Goal: Information Seeking & Learning: Learn about a topic

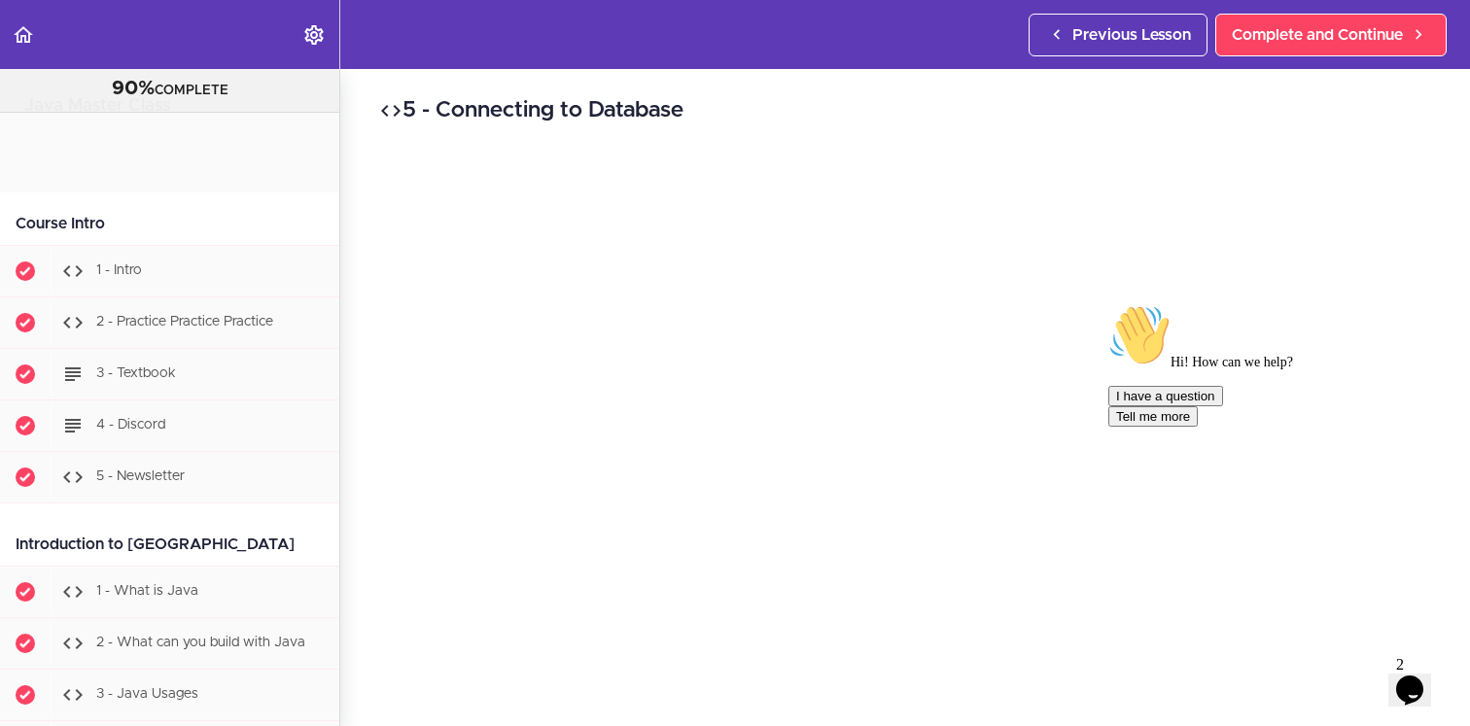
scroll to position [21316, 0]
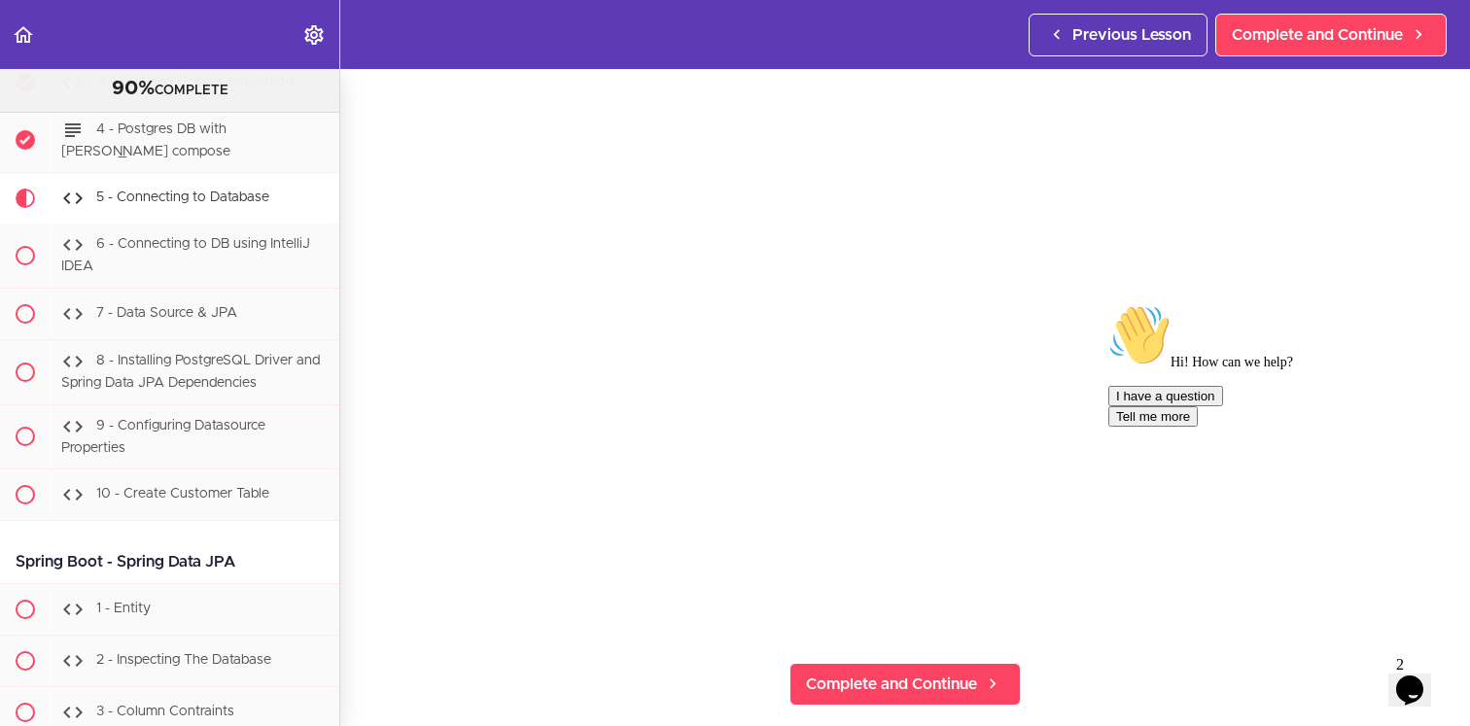
click at [353, 582] on div "5 - Connecting to Database Complete and Continue 1 - Follow us on LinkedIn 2 - …" at bounding box center [905, 280] width 1130 height 657
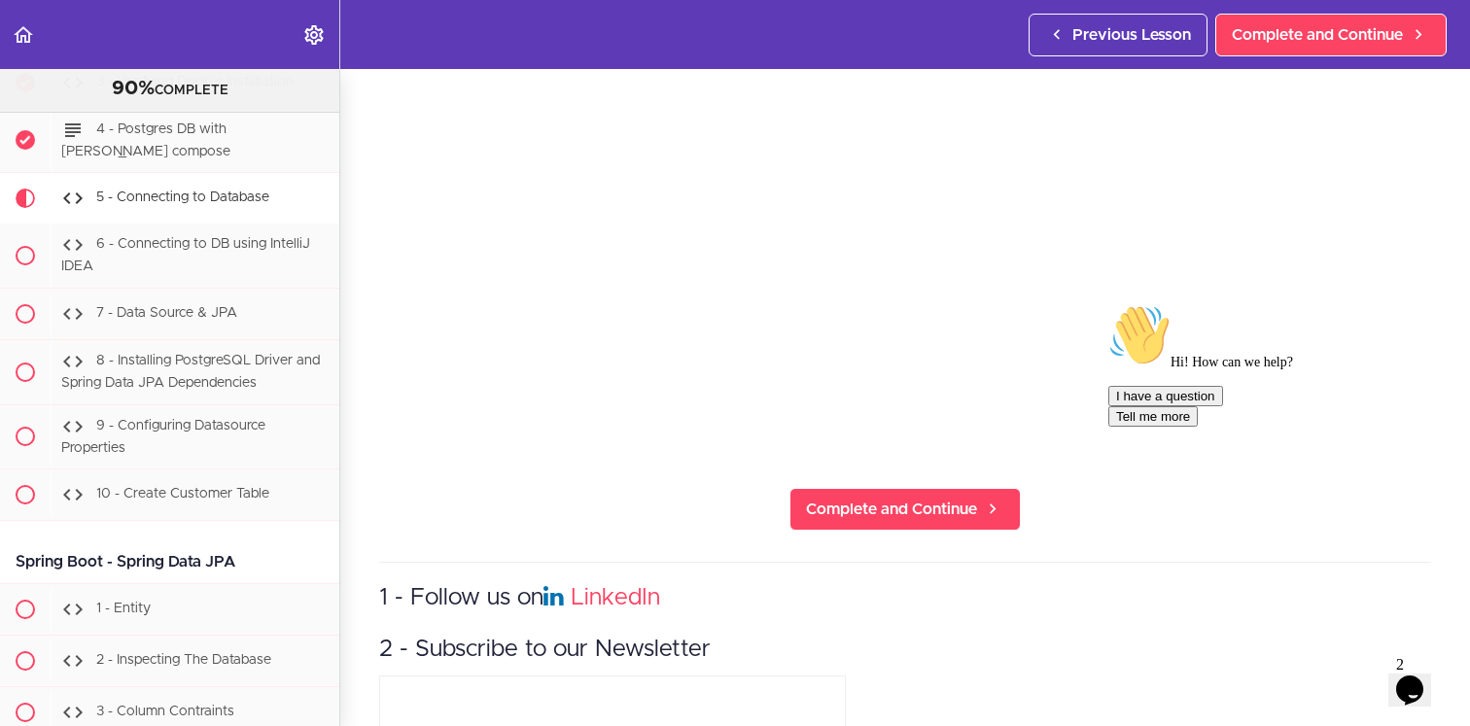
scroll to position [244, 0]
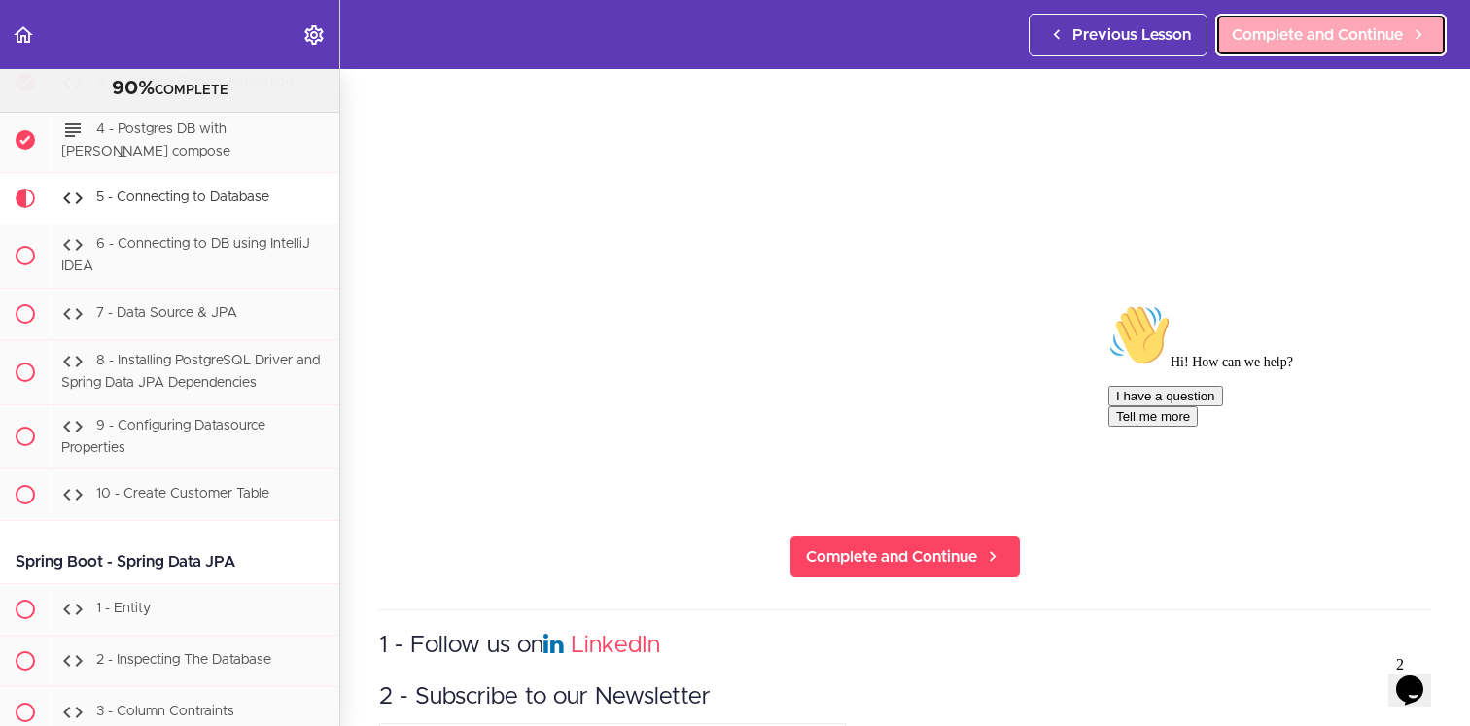
click at [1310, 53] on link "Complete and Continue" at bounding box center [1331, 35] width 231 height 43
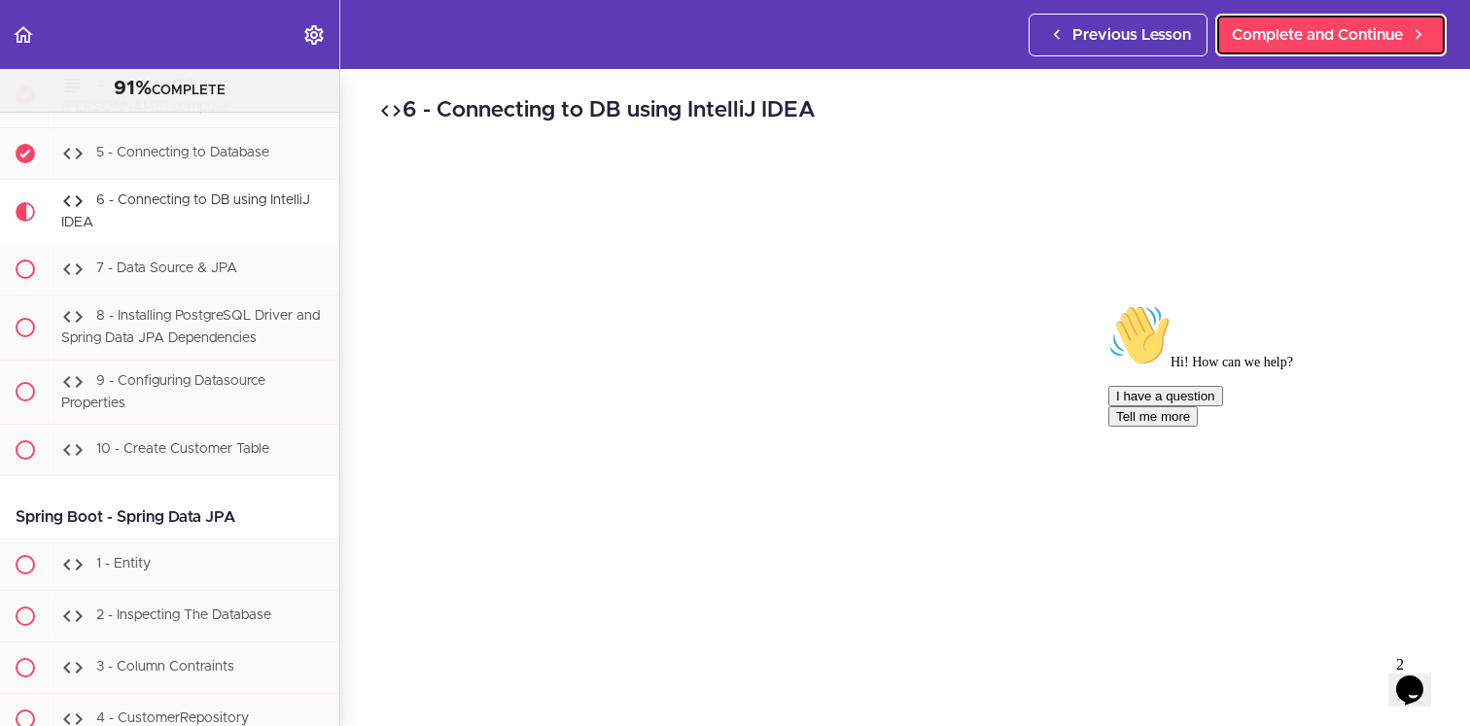
scroll to position [21367, 0]
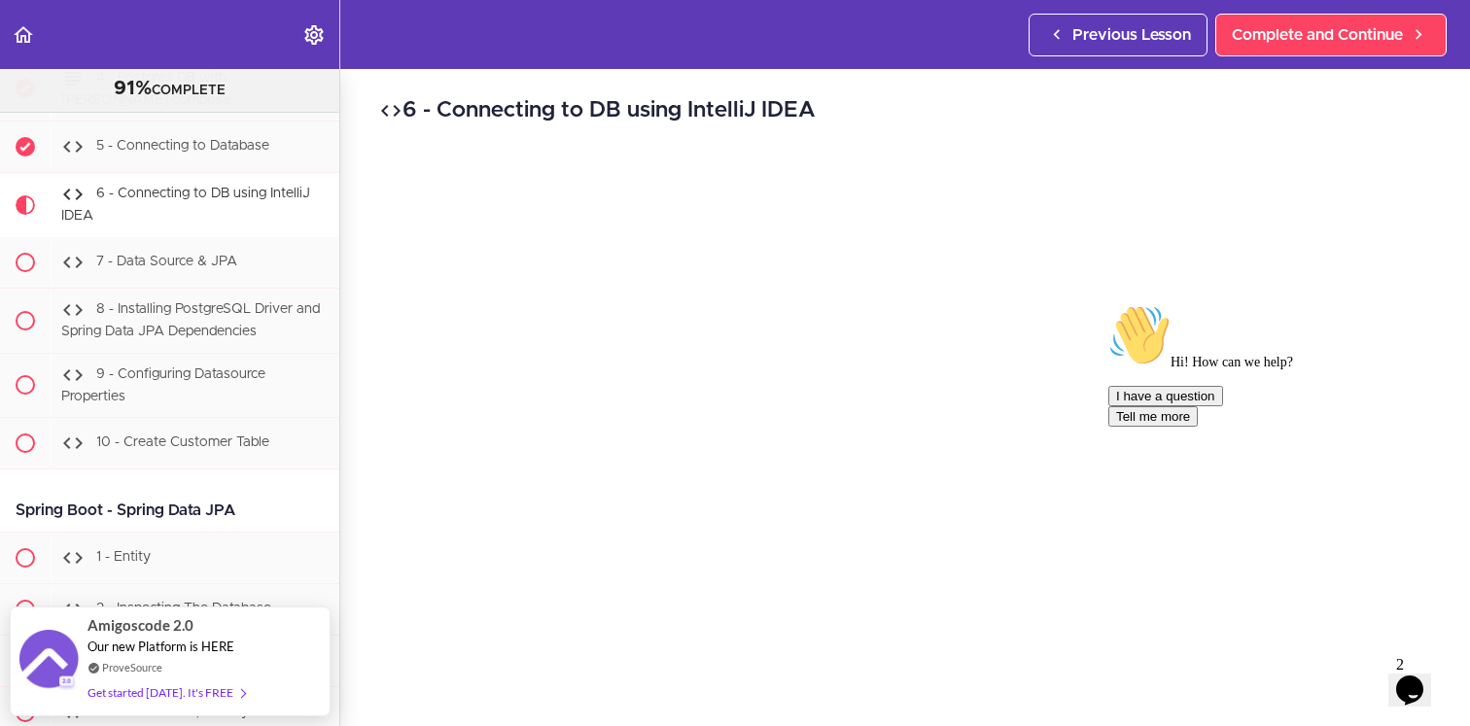
click at [1109, 304] on icon "Chat attention grabber" at bounding box center [1109, 304] width 0 height 0
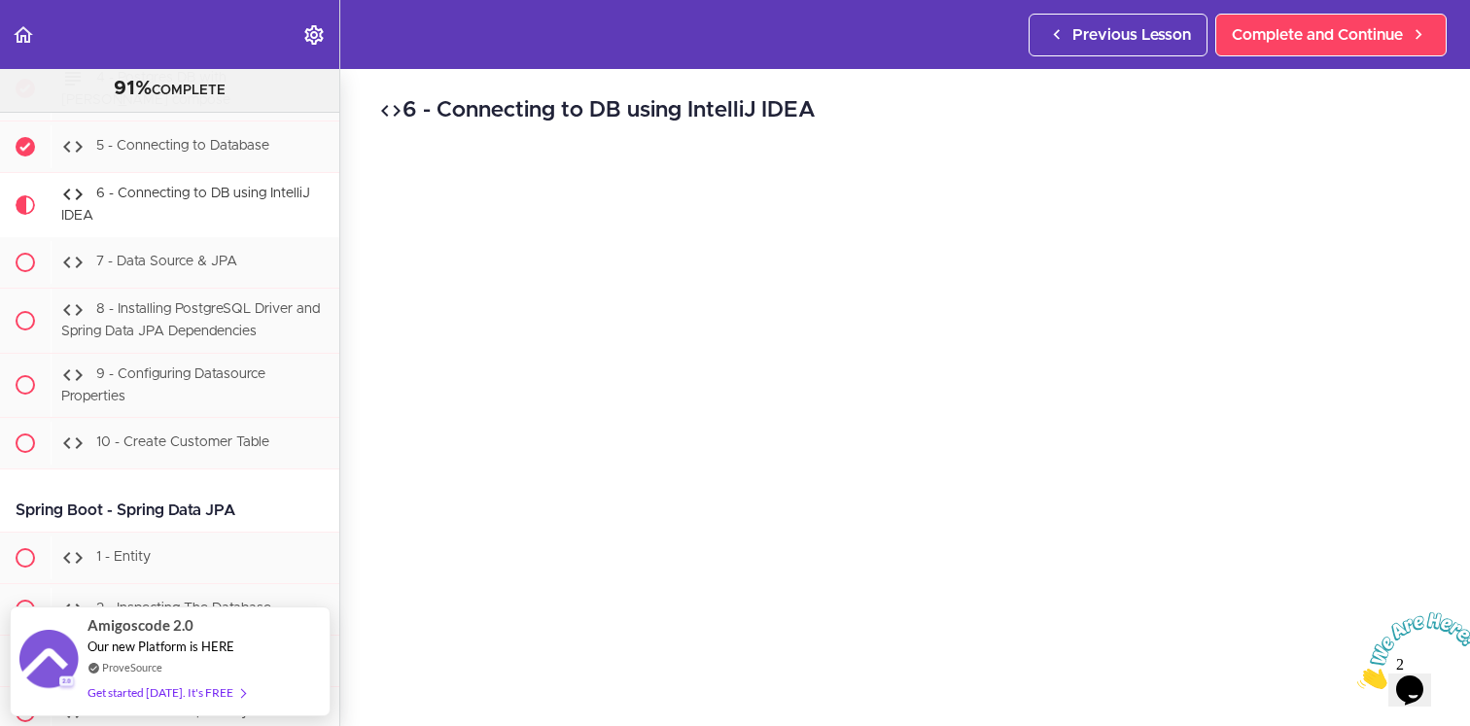
click at [1445, 241] on div "6 - Connecting to DB using IntelliJ IDEA Complete and Continue 1 - Follow us on…" at bounding box center [905, 397] width 1130 height 657
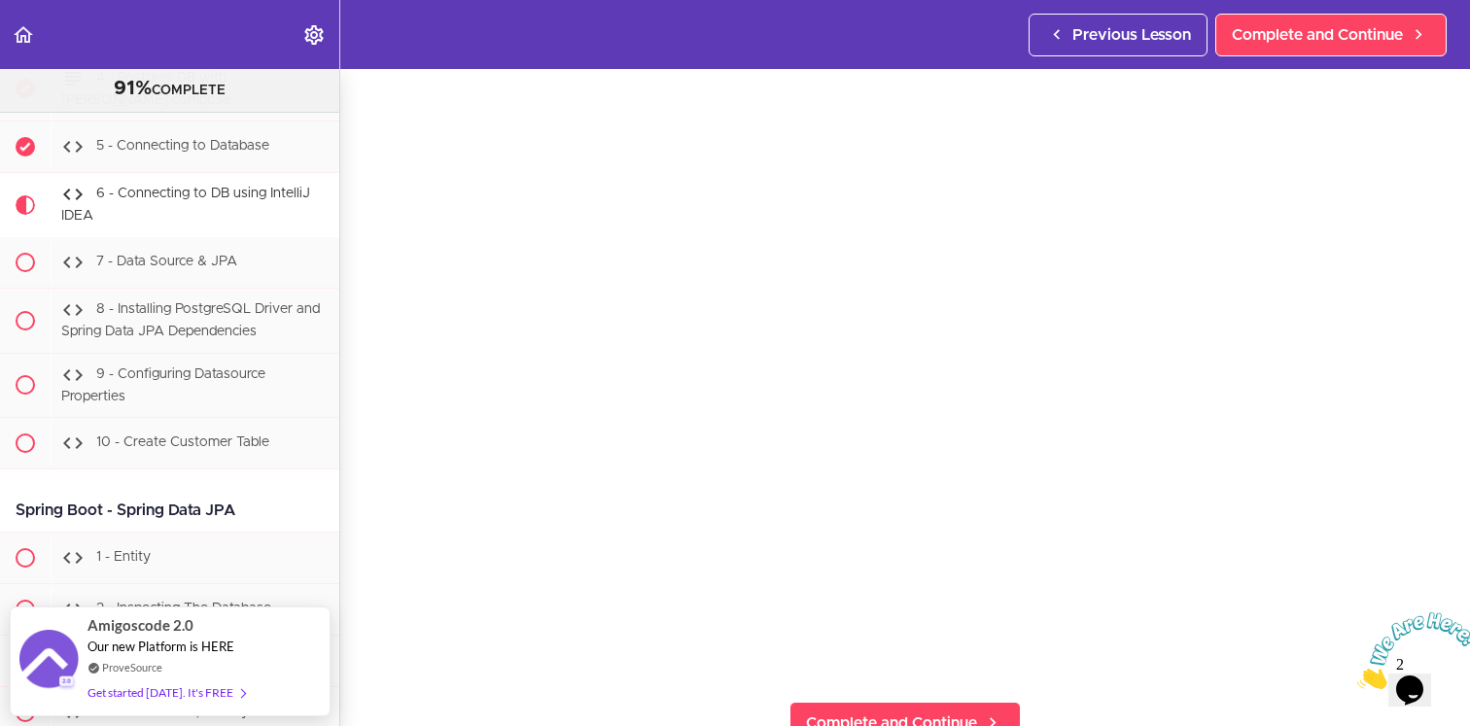
scroll to position [117, 0]
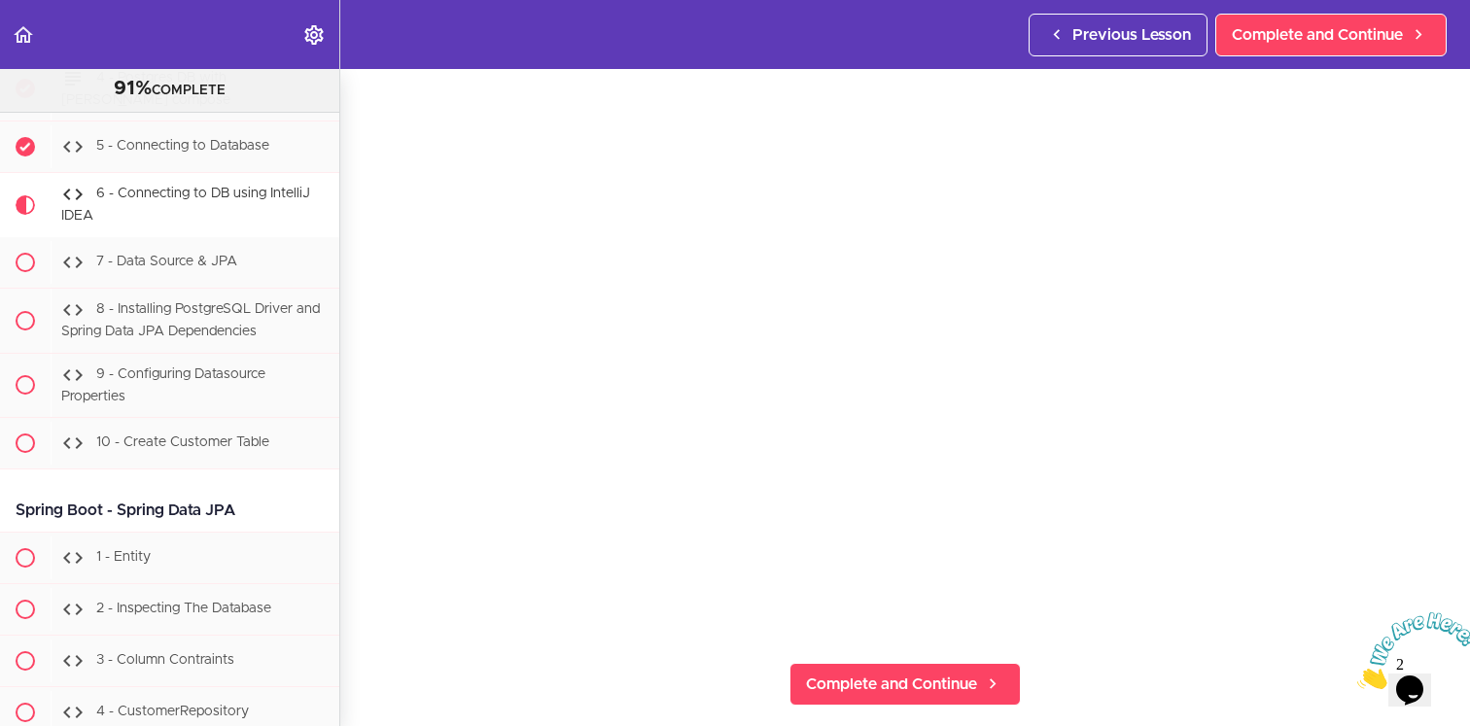
click at [355, 454] on div "6 - Connecting to DB using IntelliJ IDEA Complete and Continue 1 - Follow us on…" at bounding box center [905, 280] width 1130 height 657
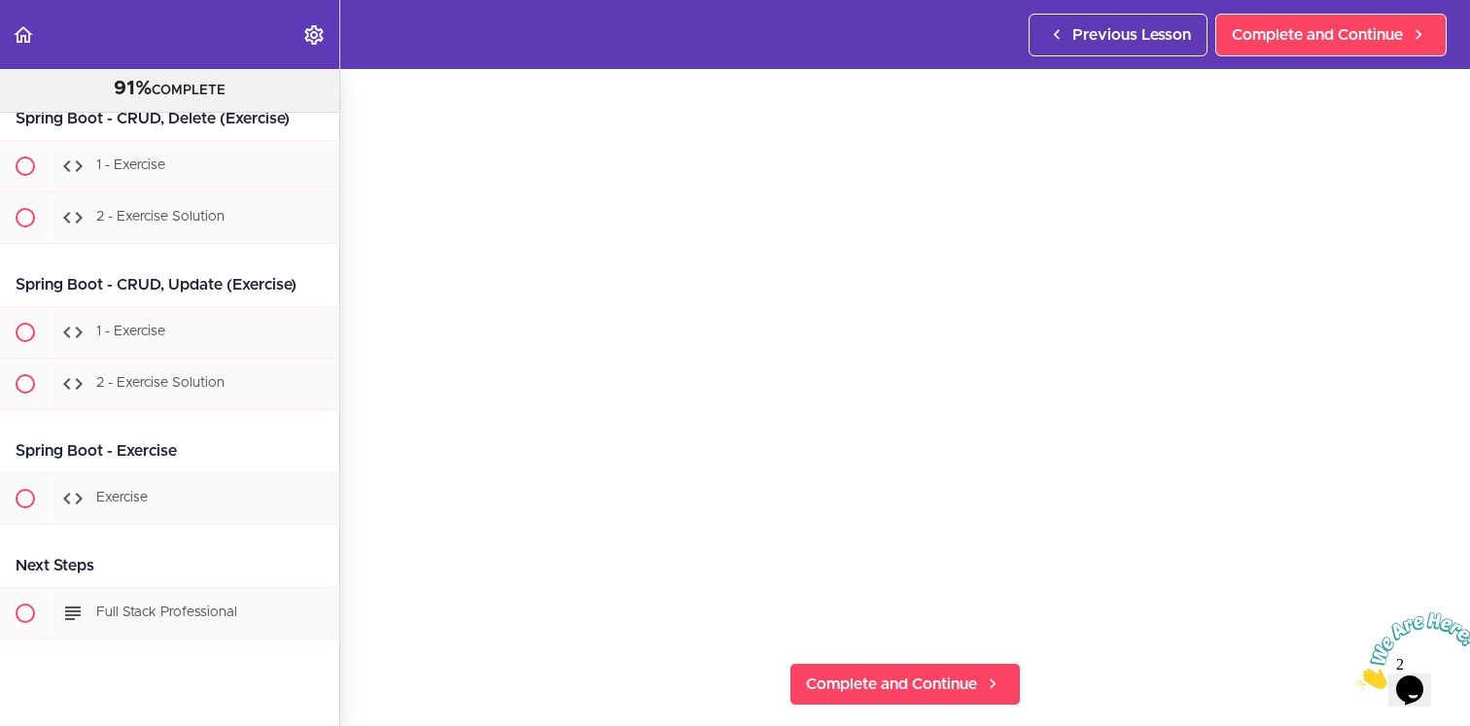
scroll to position [22863, 0]
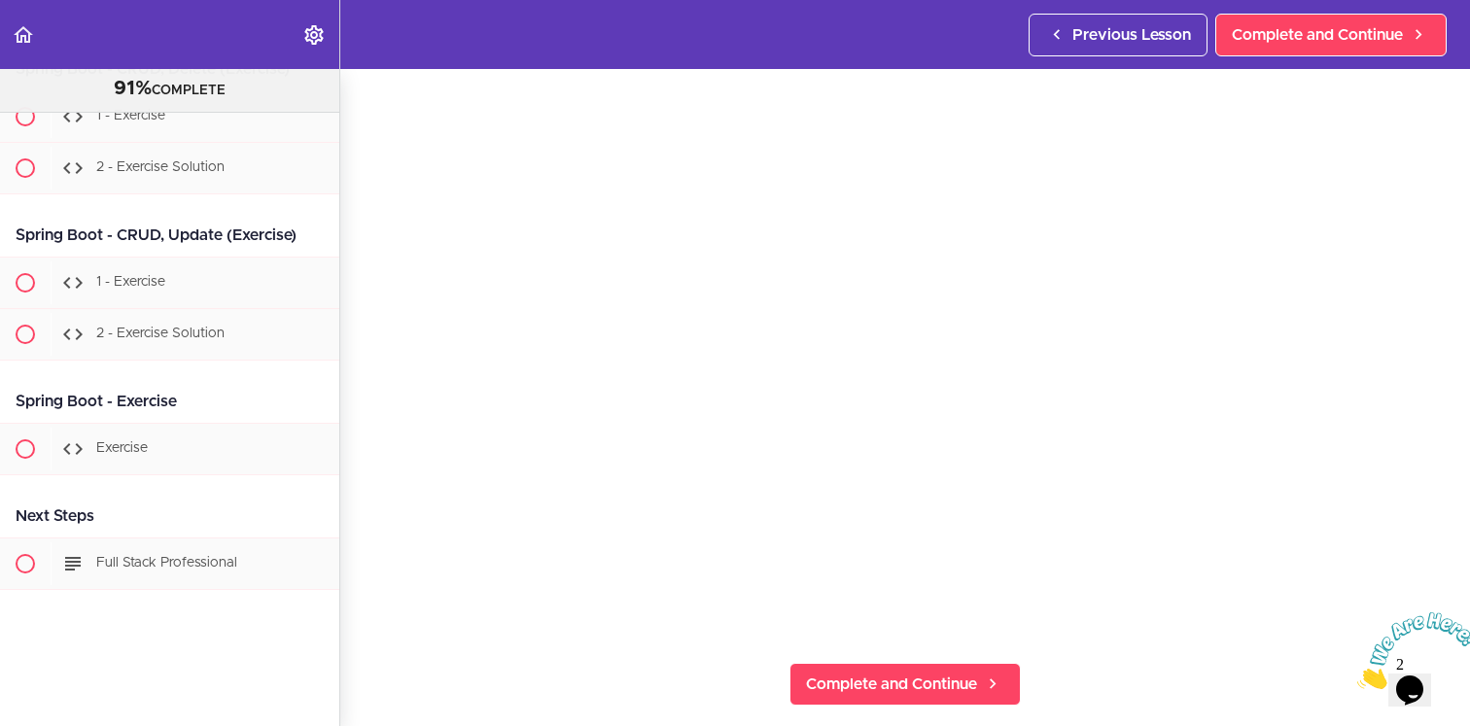
click at [361, 516] on div "6 - Connecting to DB using IntelliJ IDEA Complete and Continue 1 - Follow us on…" at bounding box center [905, 280] width 1130 height 657
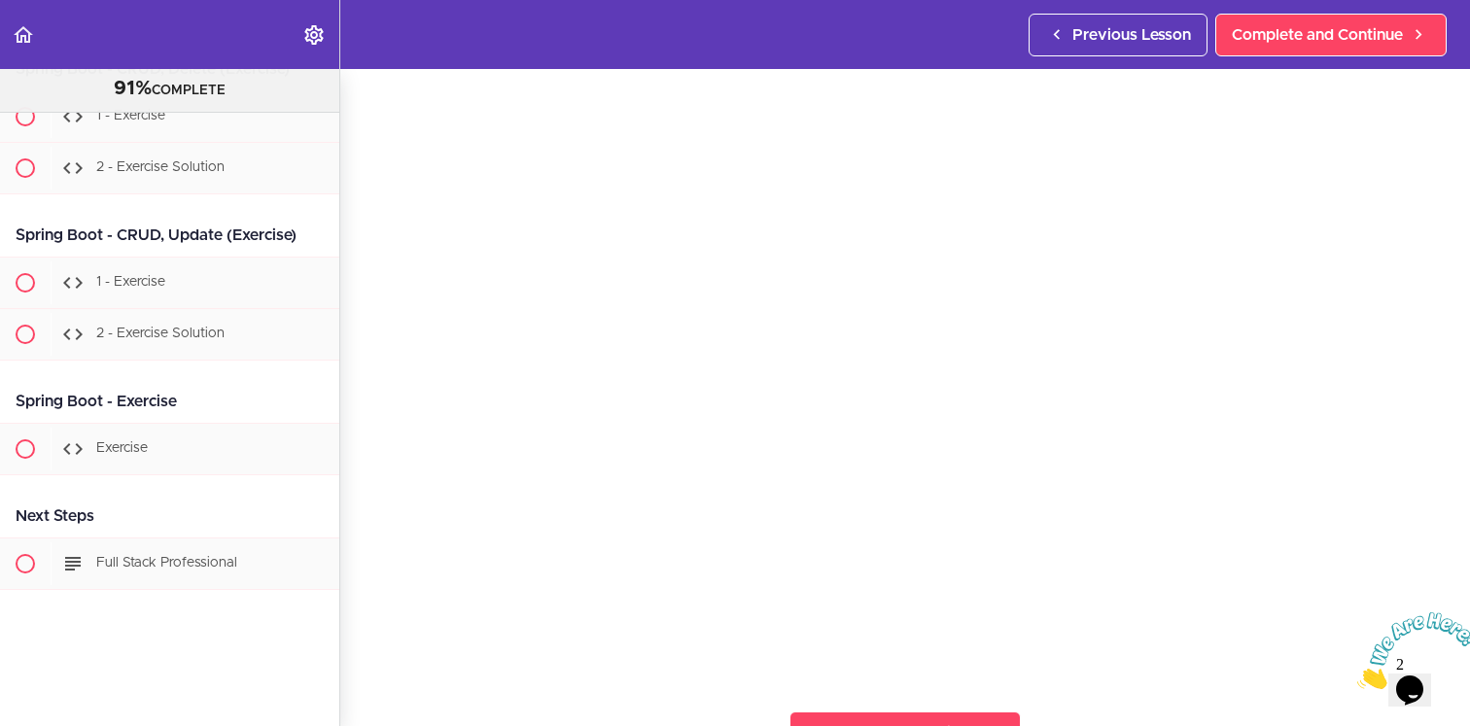
scroll to position [67, 0]
click at [354, 517] on div "6 - Connecting to DB using IntelliJ IDEA Complete and Continue 1 - Follow us on…" at bounding box center [905, 330] width 1130 height 657
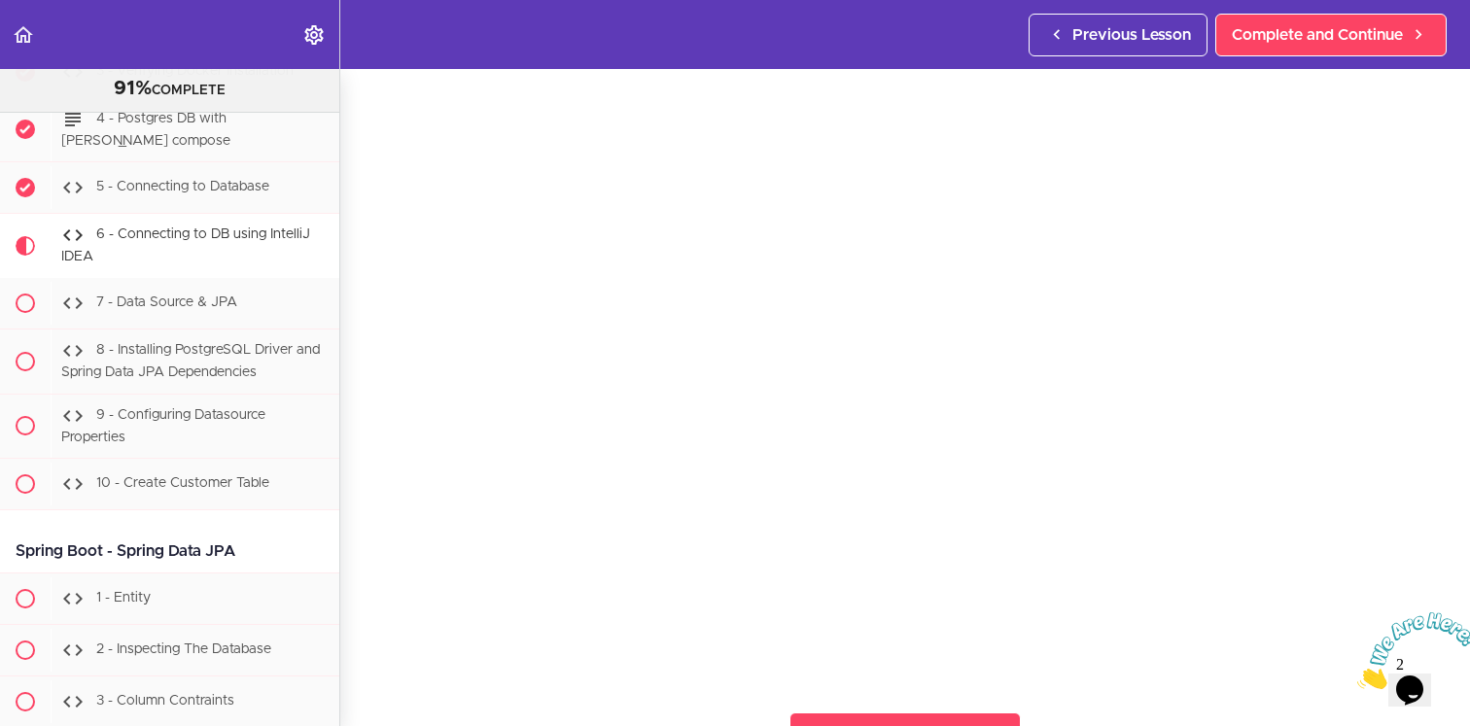
scroll to position [21340, 0]
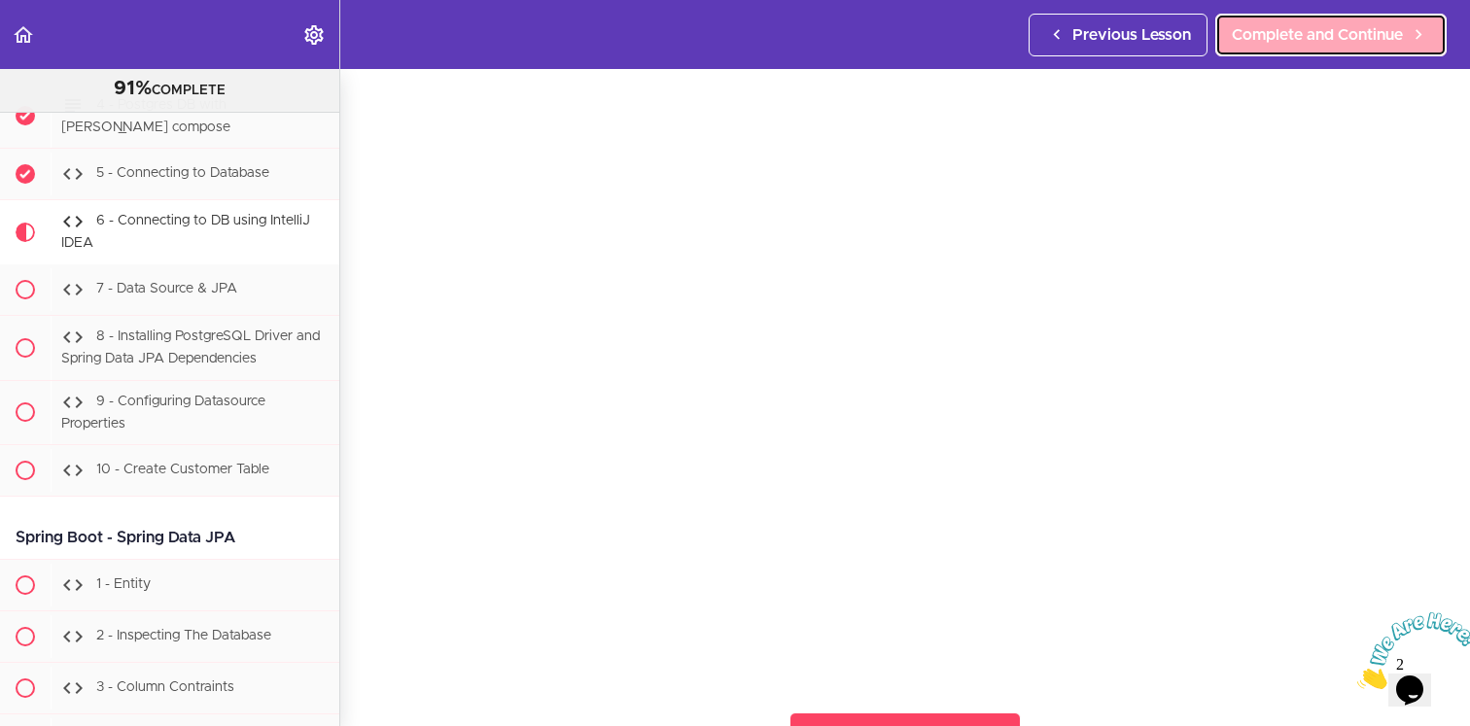
click at [1292, 30] on span "Complete and Continue" at bounding box center [1317, 34] width 171 height 23
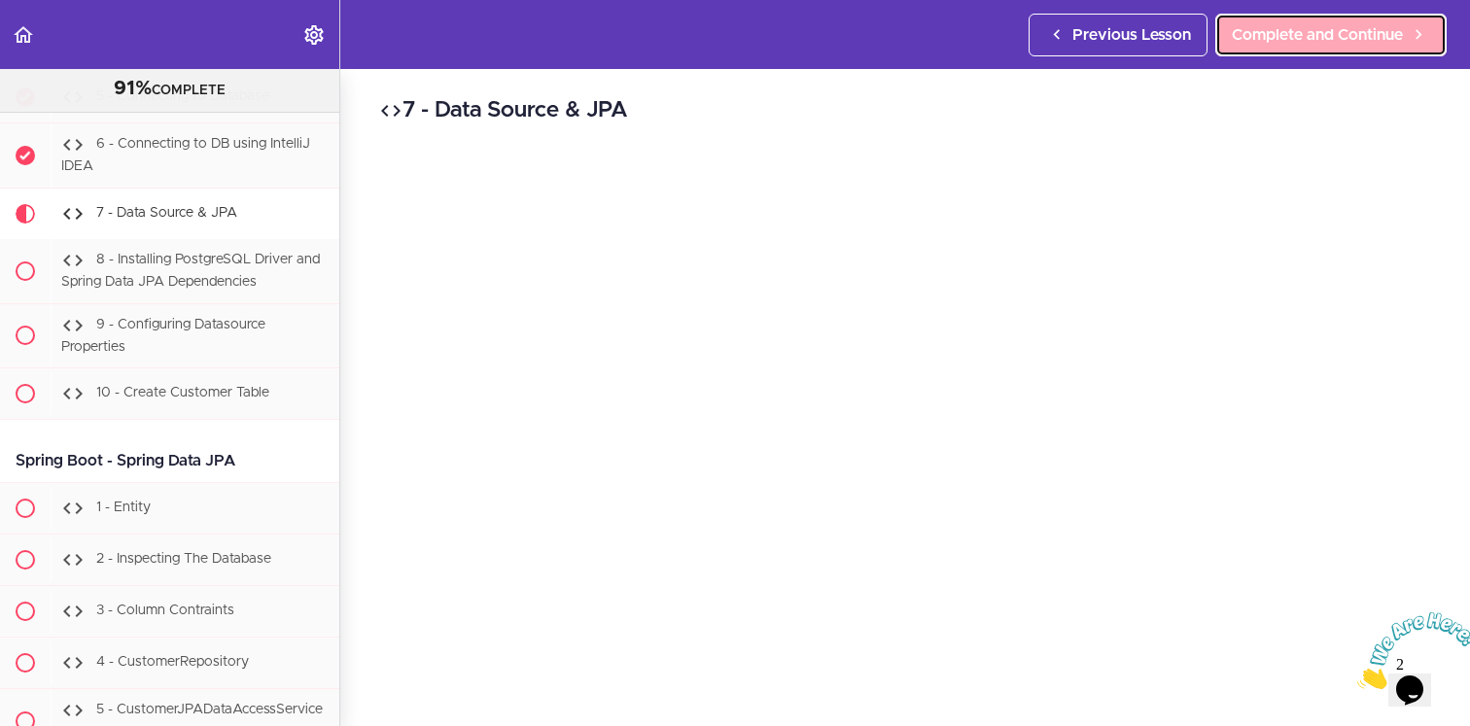
scroll to position [21432, 0]
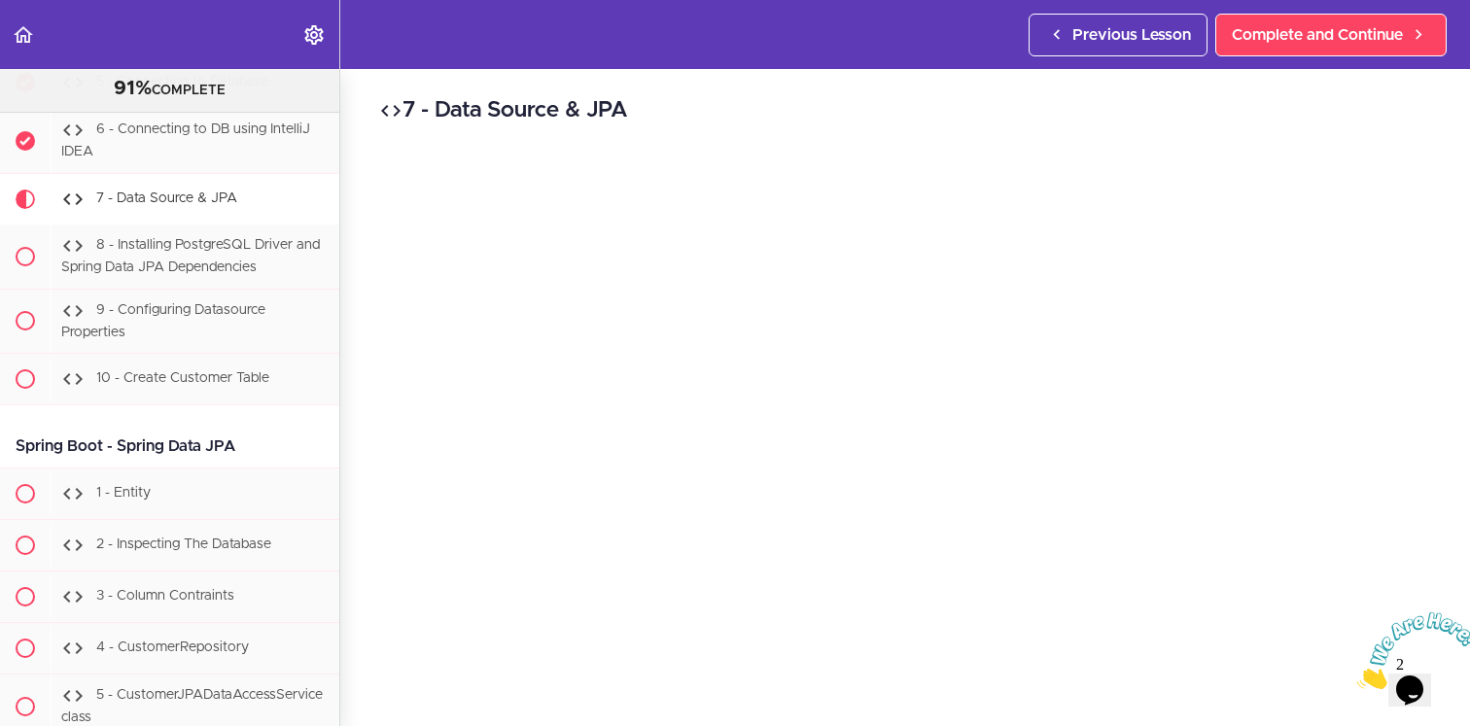
click at [1358, 676] on icon "Close" at bounding box center [1358, 684] width 0 height 17
click at [1441, 567] on div "7 - Data Source & JPA Complete and Continue 1 - Follow us on LinkedIn 2 - Subsc…" at bounding box center [905, 397] width 1130 height 657
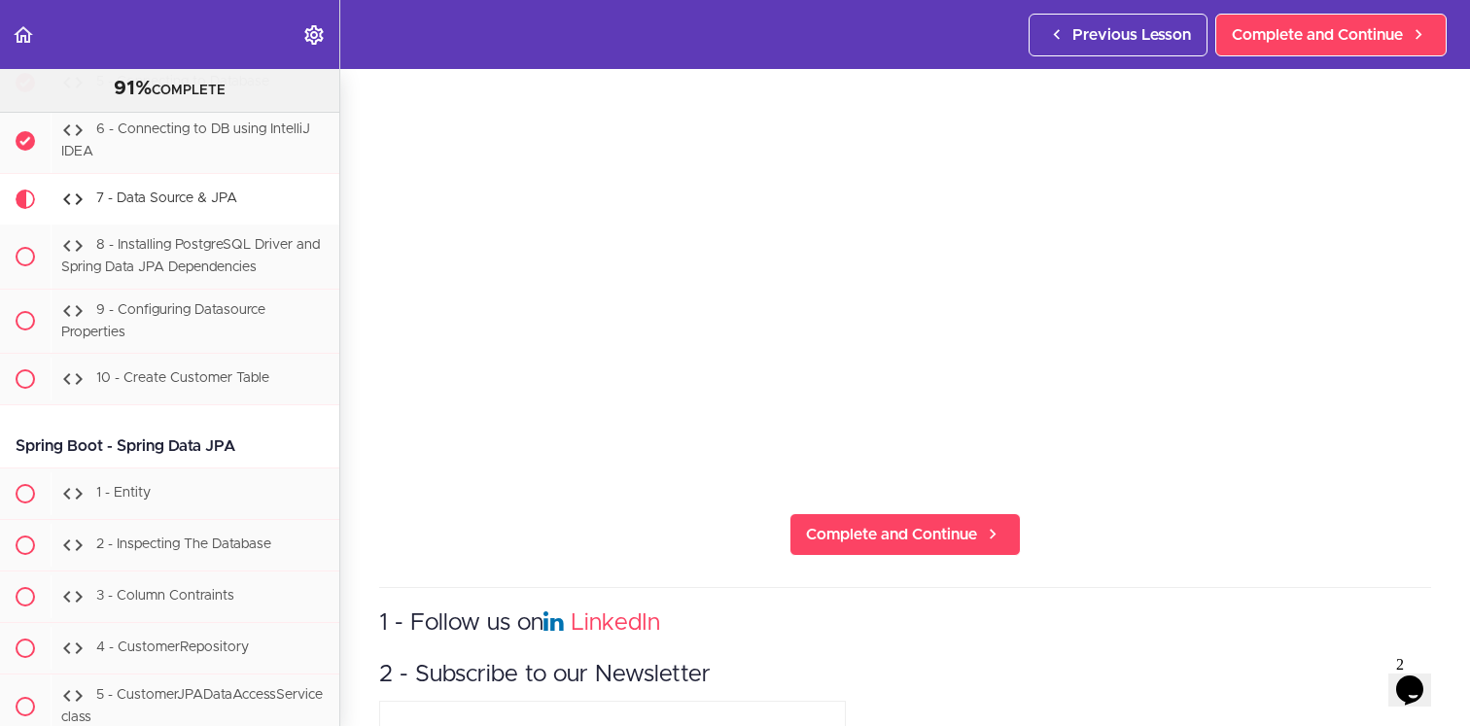
scroll to position [280, 0]
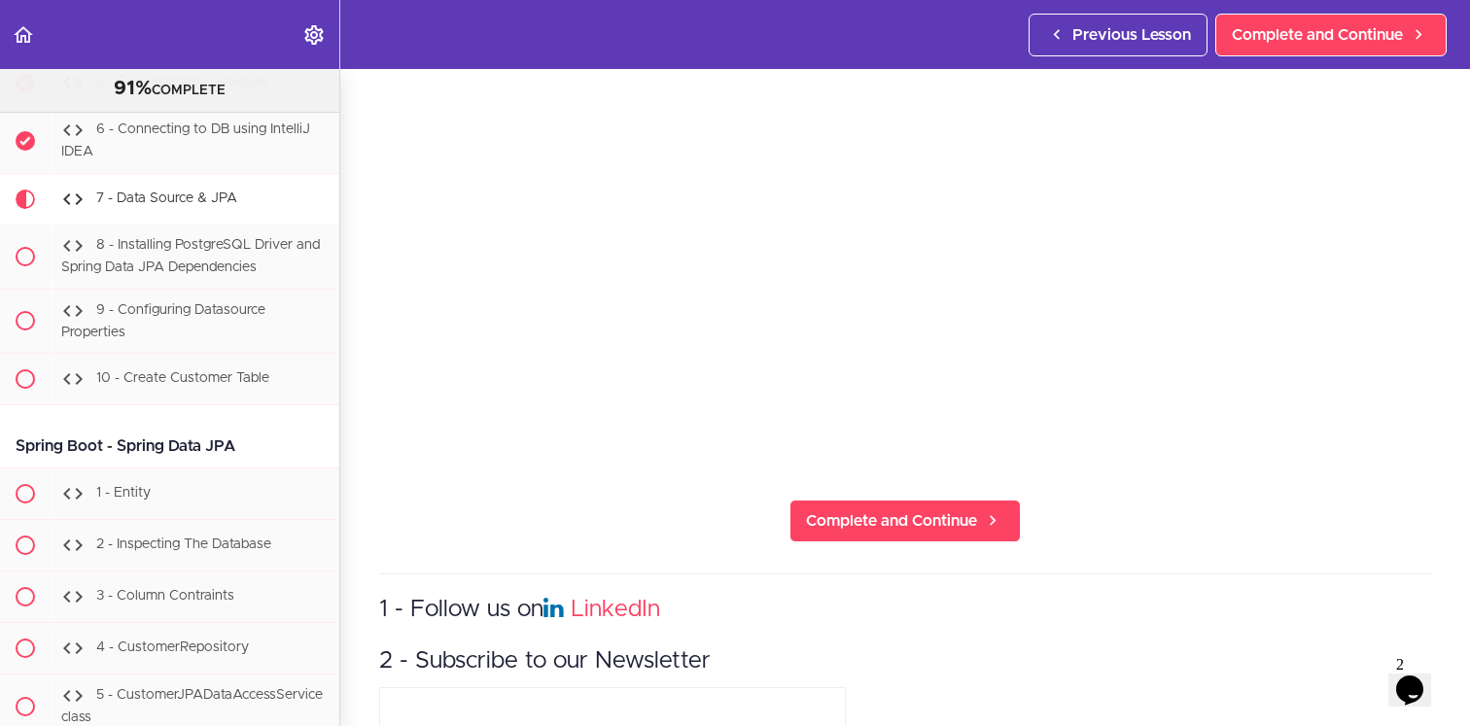
click at [1453, 561] on section "Java Master Class 91% COMPLETE Course Intro 1 - Intro 2 - Practice Practice Pra…" at bounding box center [735, 397] width 1470 height 657
click at [1447, 567] on section "Java Master Class 91% COMPLETE Course Intro 1 - Intro 2 - Practice Practice Pra…" at bounding box center [735, 397] width 1470 height 657
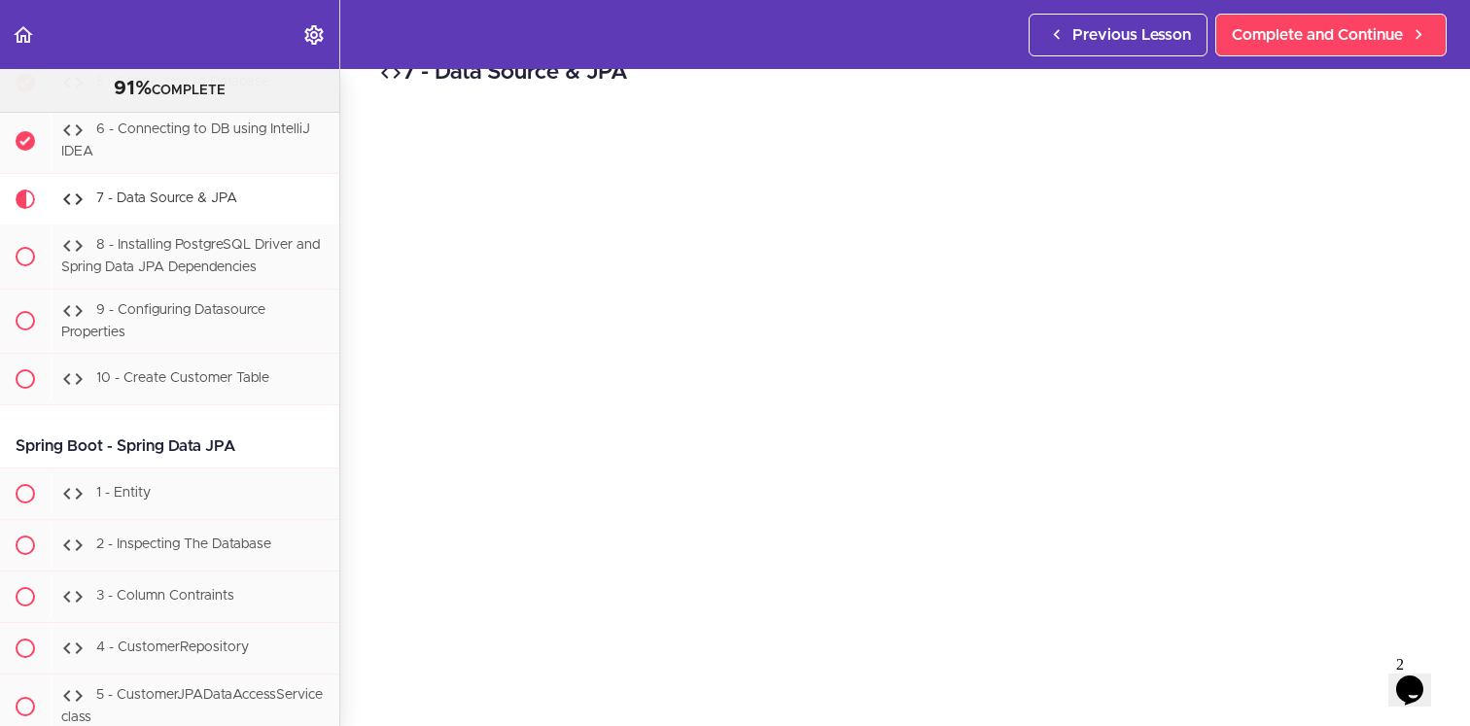
scroll to position [0, 0]
click at [1458, 326] on div "7 - Data Source & JPA Complete and Continue 1 - Follow us on LinkedIn 2 - Subsc…" at bounding box center [905, 397] width 1130 height 657
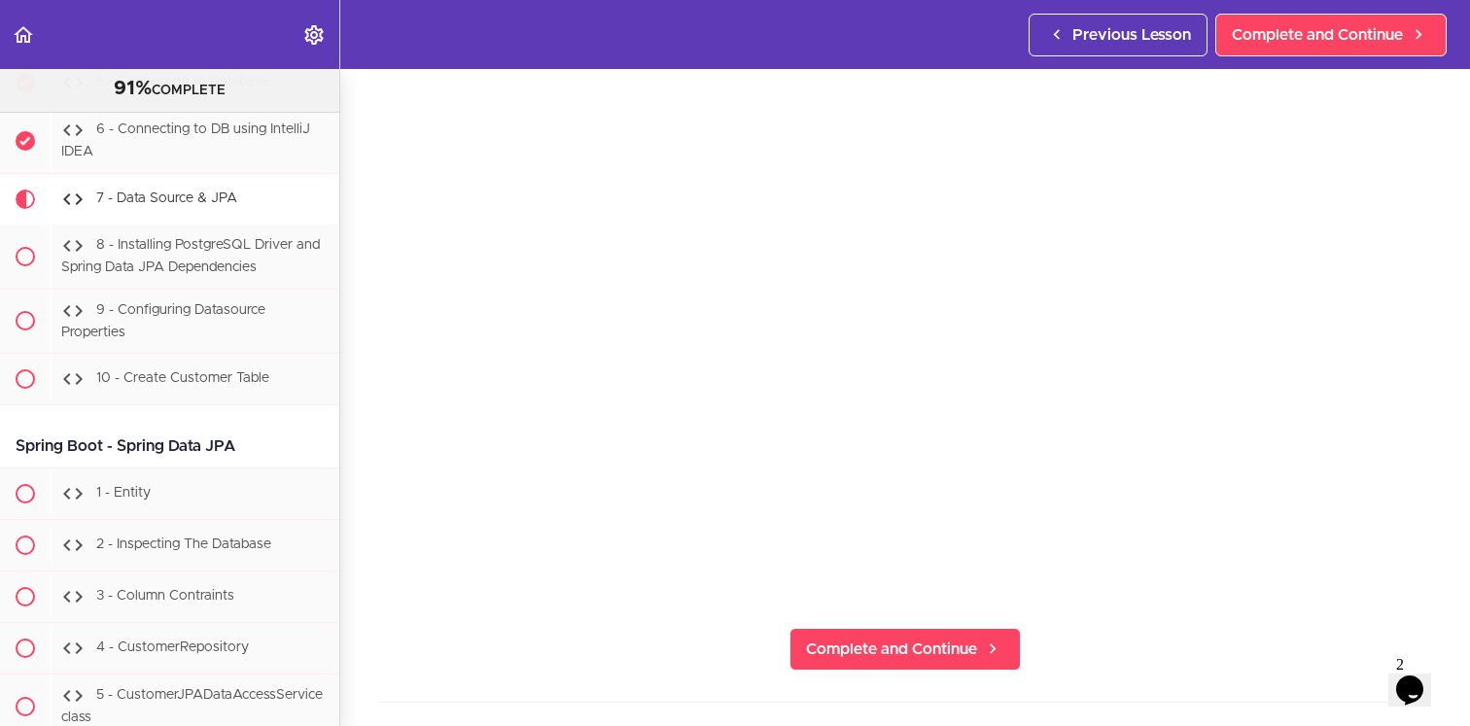
scroll to position [155, 0]
click at [1462, 459] on div "7 - Data Source & JPA Complete and Continue 1 - Follow us on LinkedIn 2 - Subsc…" at bounding box center [905, 242] width 1130 height 657
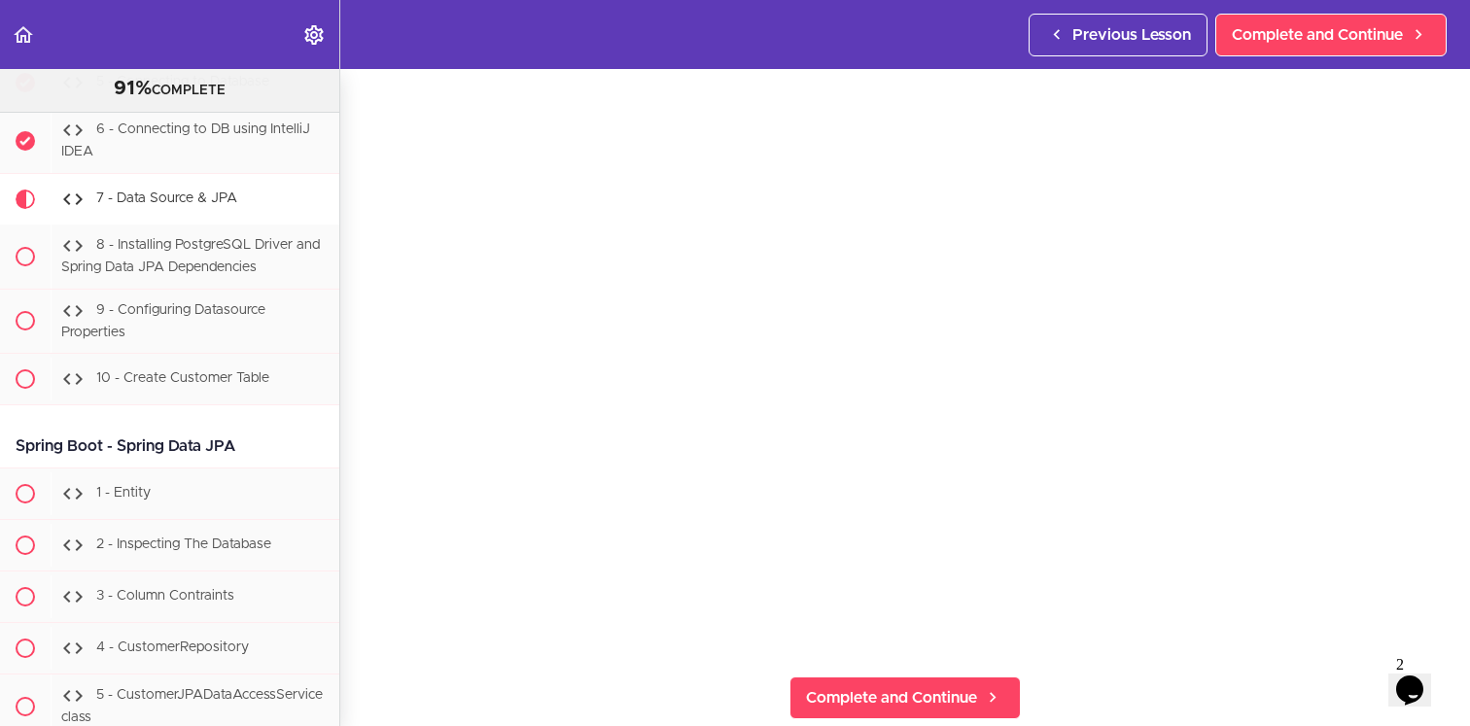
scroll to position [38, 0]
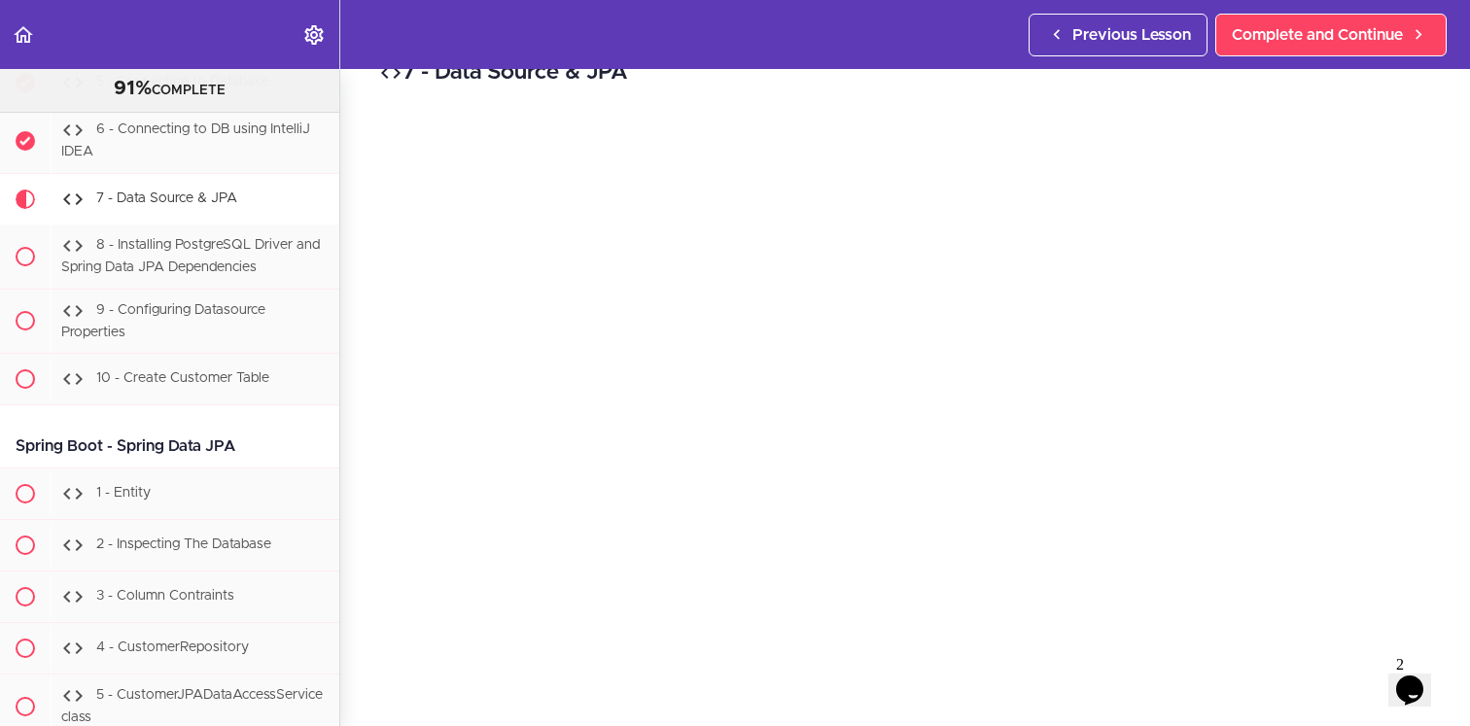
click at [364, 683] on div "7 - Data Source & JPA Complete and Continue 1 - Follow us on LinkedIn 2 - Subsc…" at bounding box center [905, 359] width 1130 height 657
click at [358, 681] on div "7 - Data Source & JPA Complete and Continue 1 - Follow us on LinkedIn 2 - Subsc…" at bounding box center [905, 359] width 1130 height 657
click at [359, 583] on div "7 - Data Source & JPA Complete and Continue 1 - Follow us on LinkedIn 2 - Subsc…" at bounding box center [905, 359] width 1130 height 657
click at [363, 456] on div "7 - Data Source & JPA Complete and Continue 1 - Follow us on LinkedIn 2 - Subsc…" at bounding box center [905, 359] width 1130 height 657
click at [1319, 35] on span "Complete and Continue" at bounding box center [1317, 34] width 171 height 23
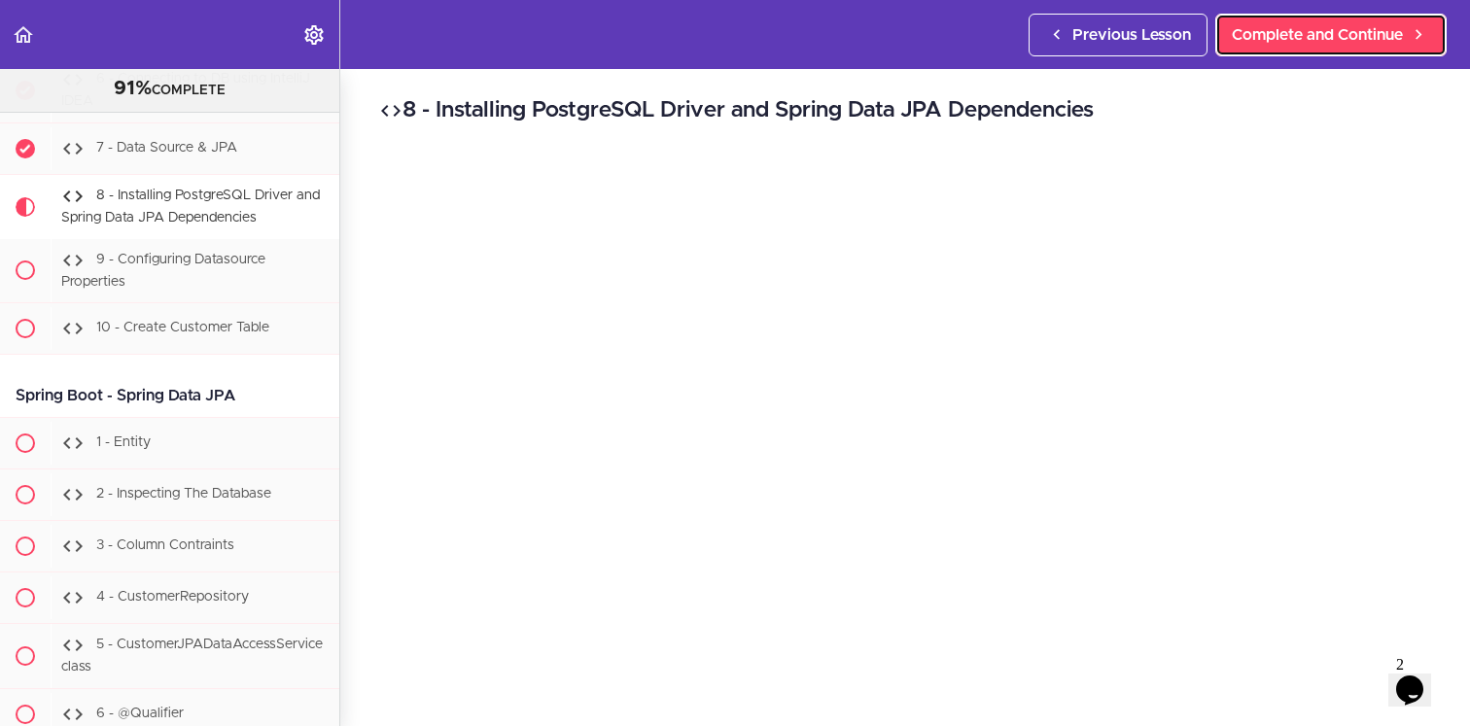
scroll to position [21483, 0]
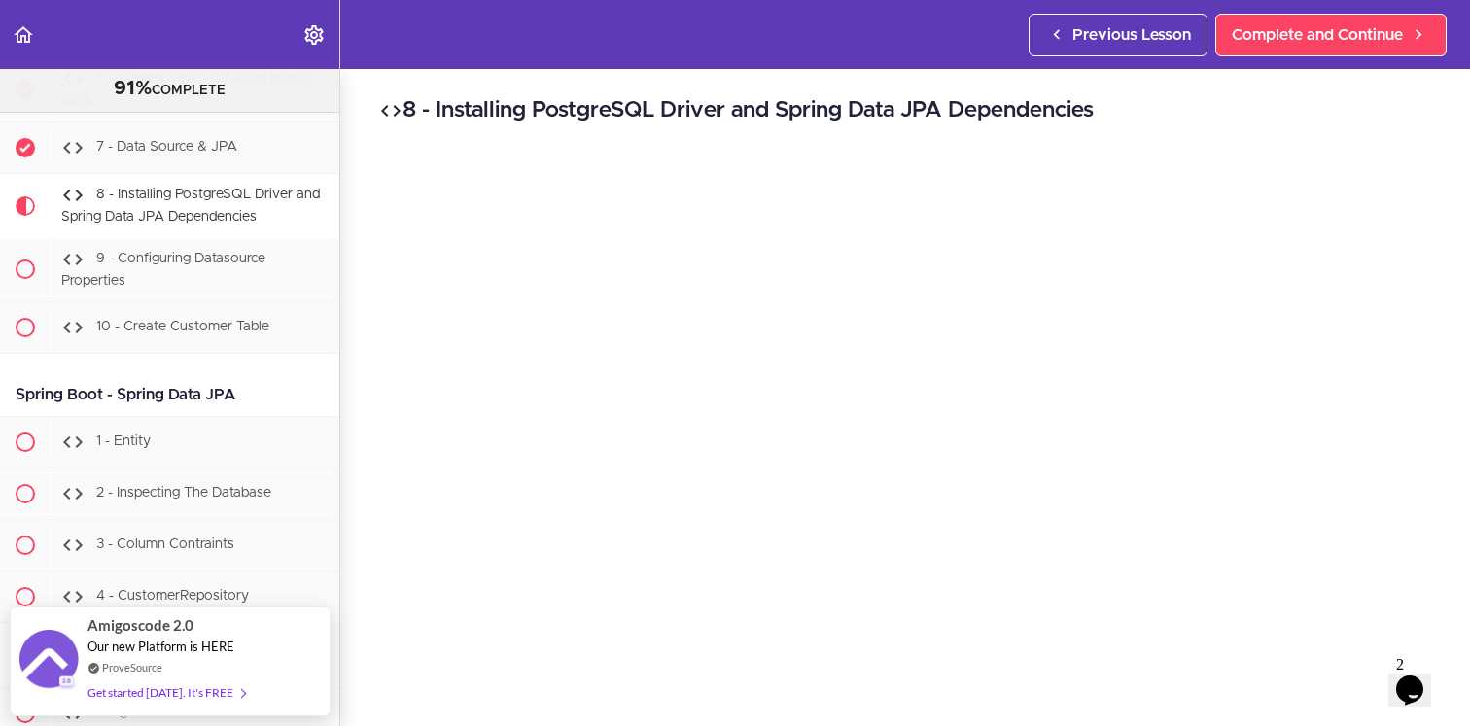
click at [1461, 274] on div "8 - Installing PostgreSQL Driver and Spring Data JPA Dependencies Complete and …" at bounding box center [905, 397] width 1130 height 657
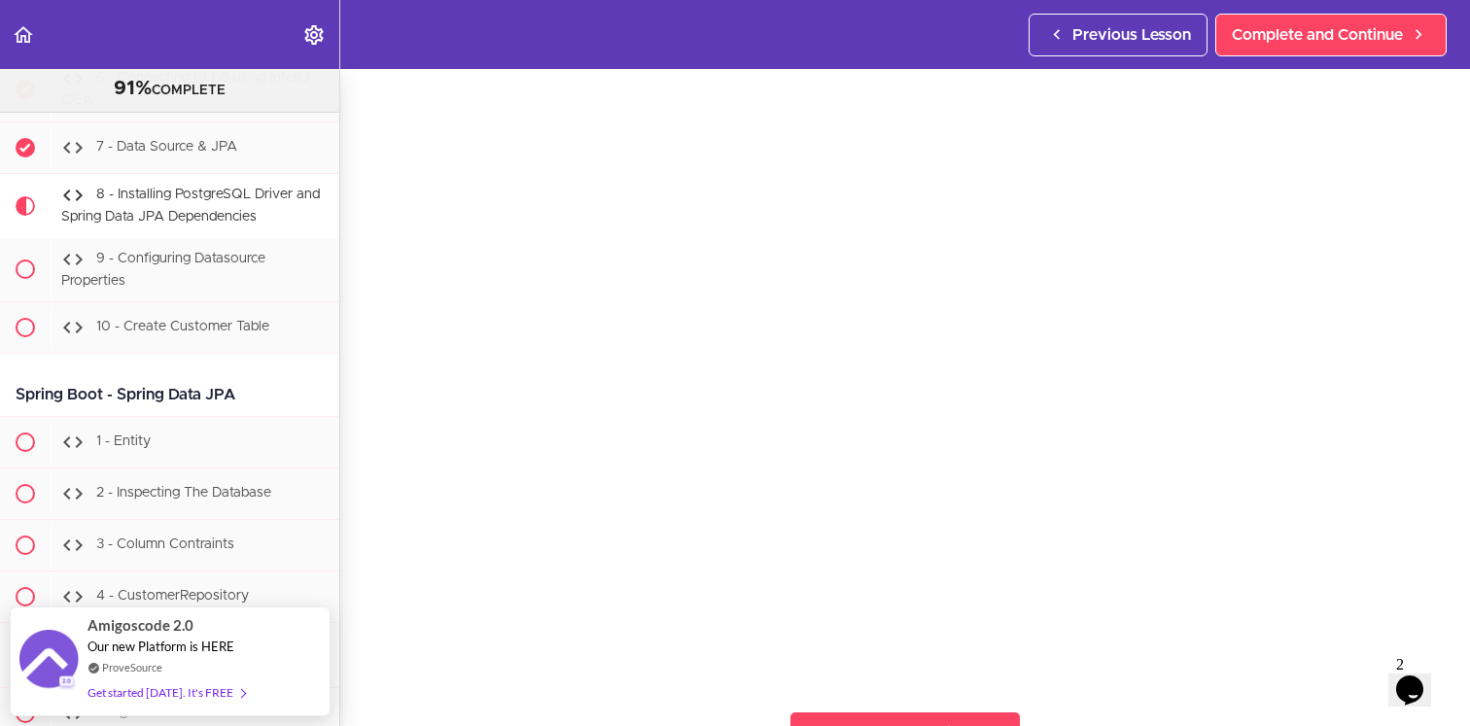
scroll to position [117, 0]
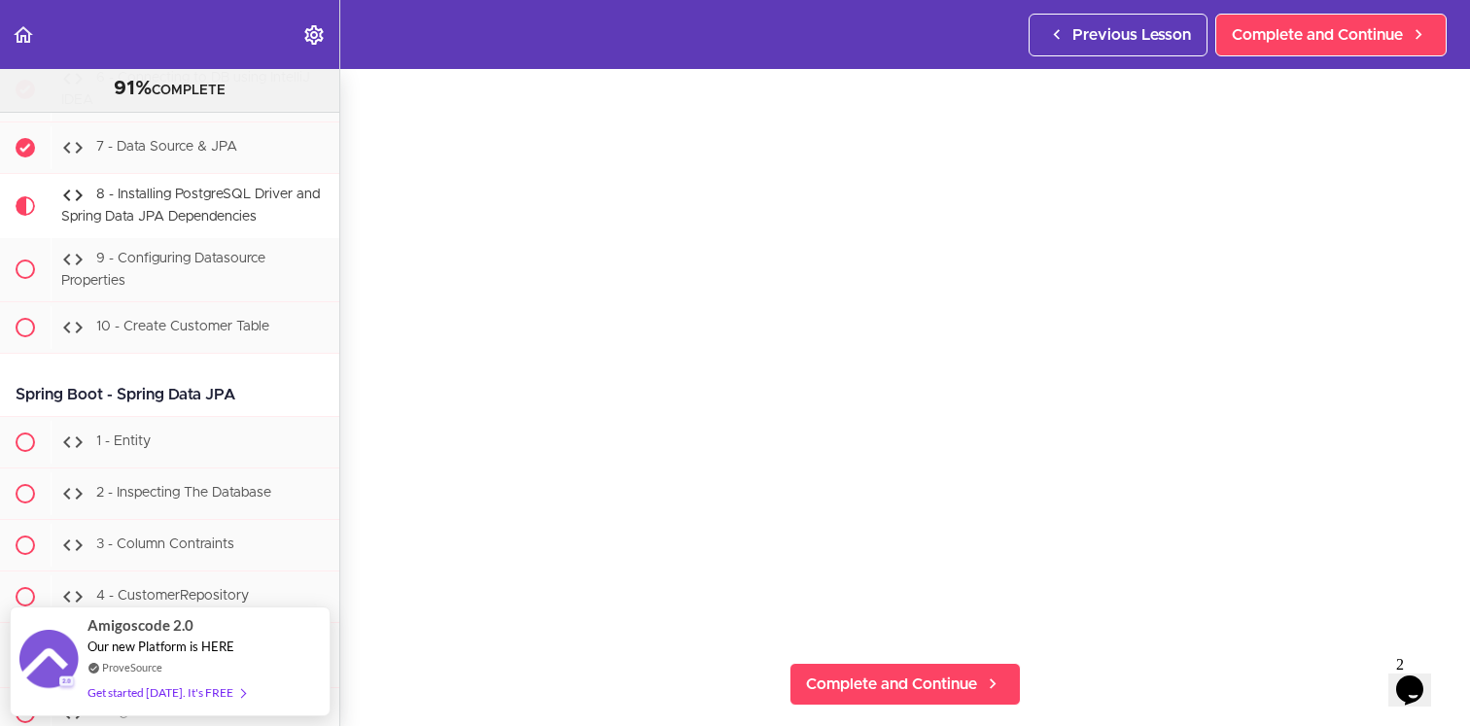
click at [1451, 297] on div "8 - Installing PostgreSQL Driver and Spring Data JPA Dependencies Complete and …" at bounding box center [905, 280] width 1130 height 657
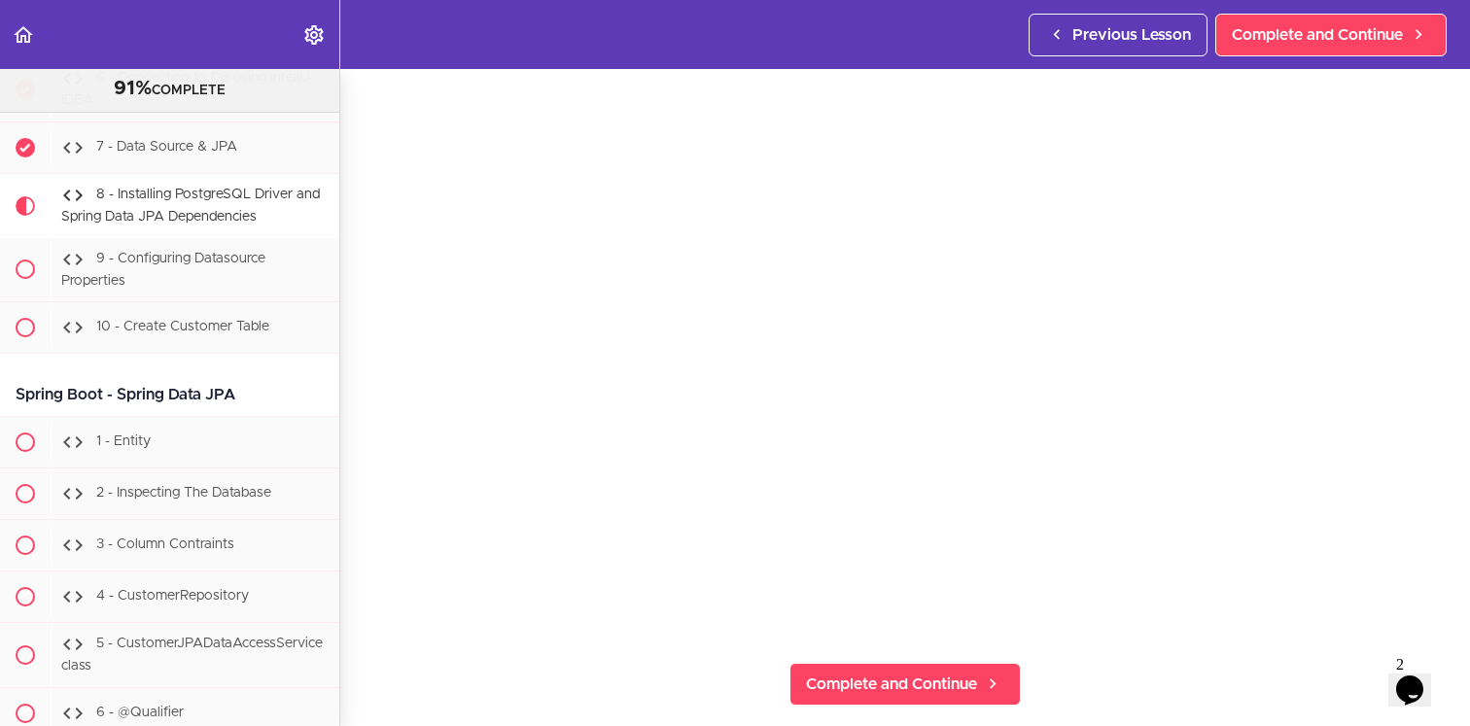
click at [353, 473] on div "8 - Installing PostgreSQL Driver and Spring Data JPA Dependencies Complete and …" at bounding box center [905, 280] width 1130 height 657
click at [1205, 687] on section "Java Master Class 91% COMPLETE Course Intro 1 - Intro 2 - Practice Practice Pra…" at bounding box center [735, 397] width 1470 height 657
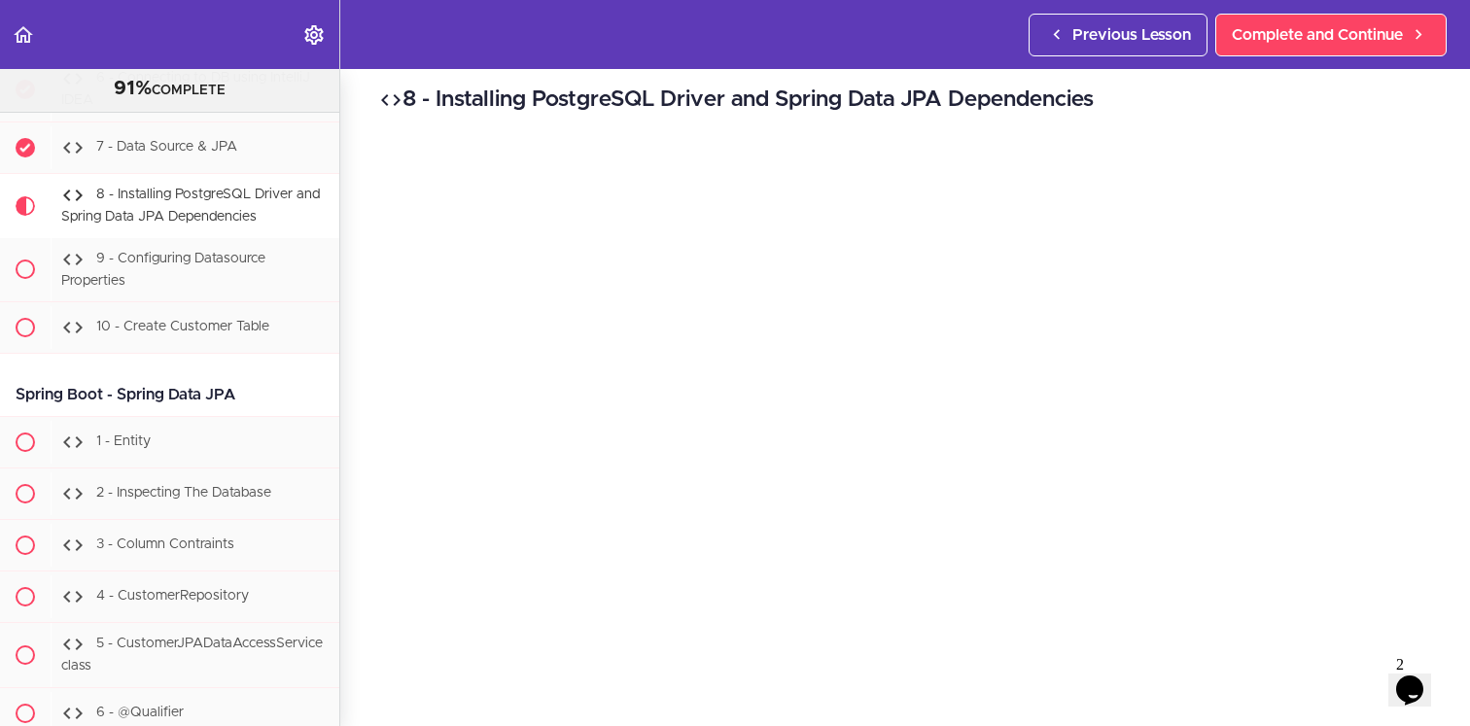
scroll to position [127, 0]
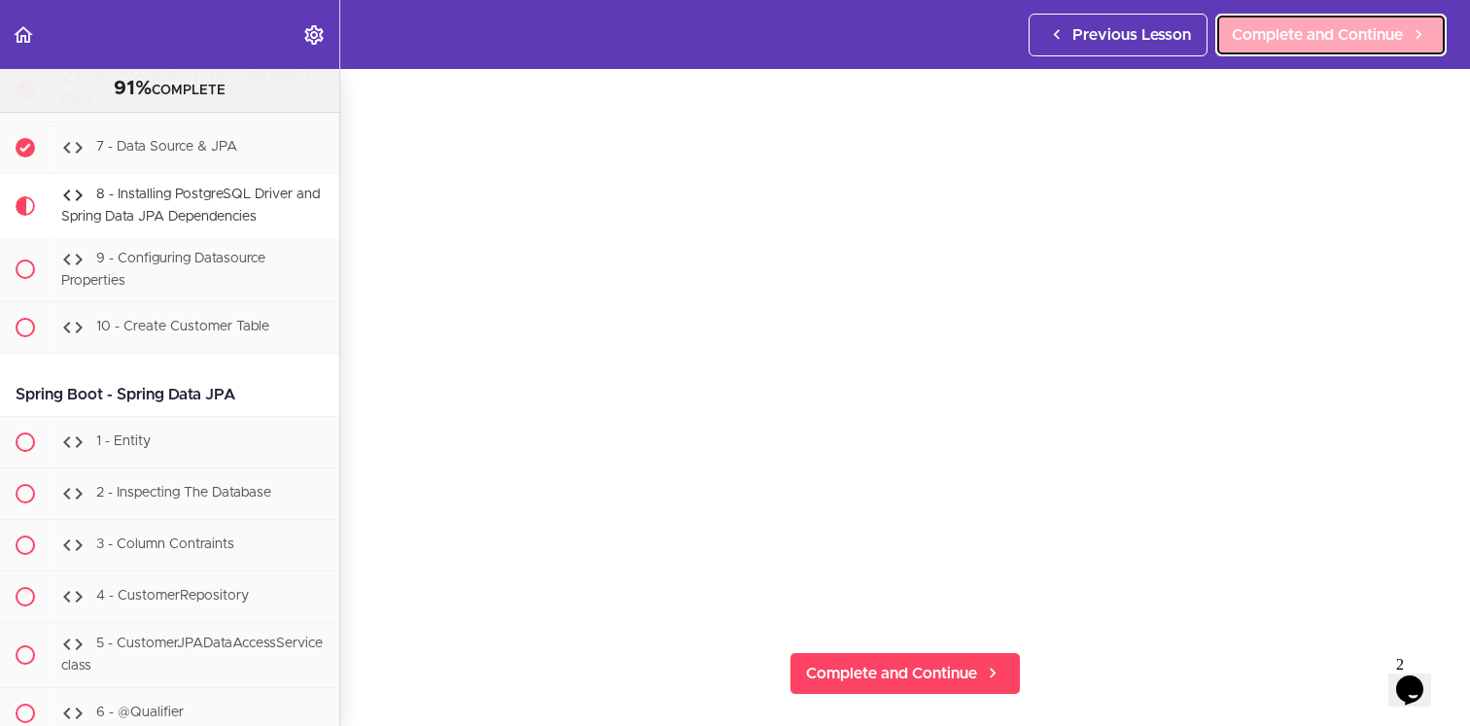
click at [1275, 31] on span "Complete and Continue" at bounding box center [1317, 34] width 171 height 23
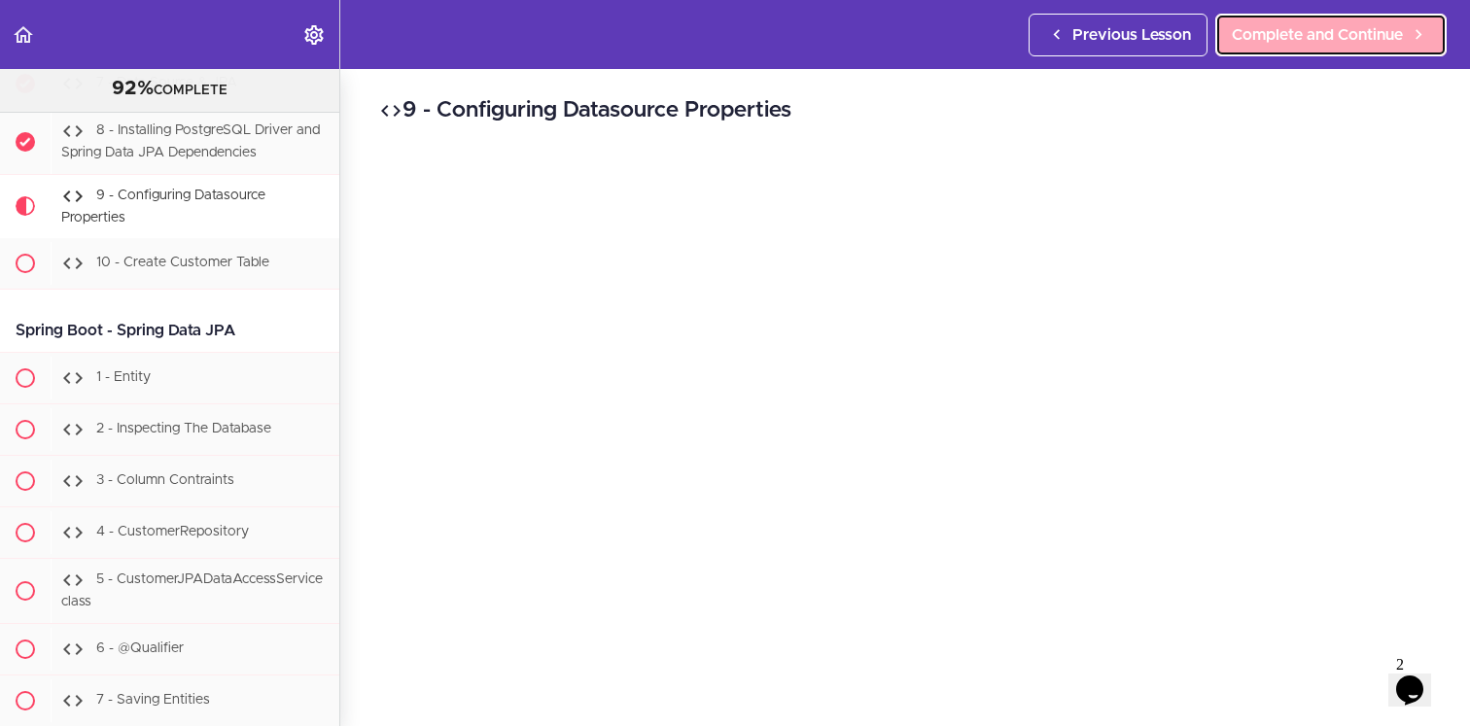
scroll to position [21548, 0]
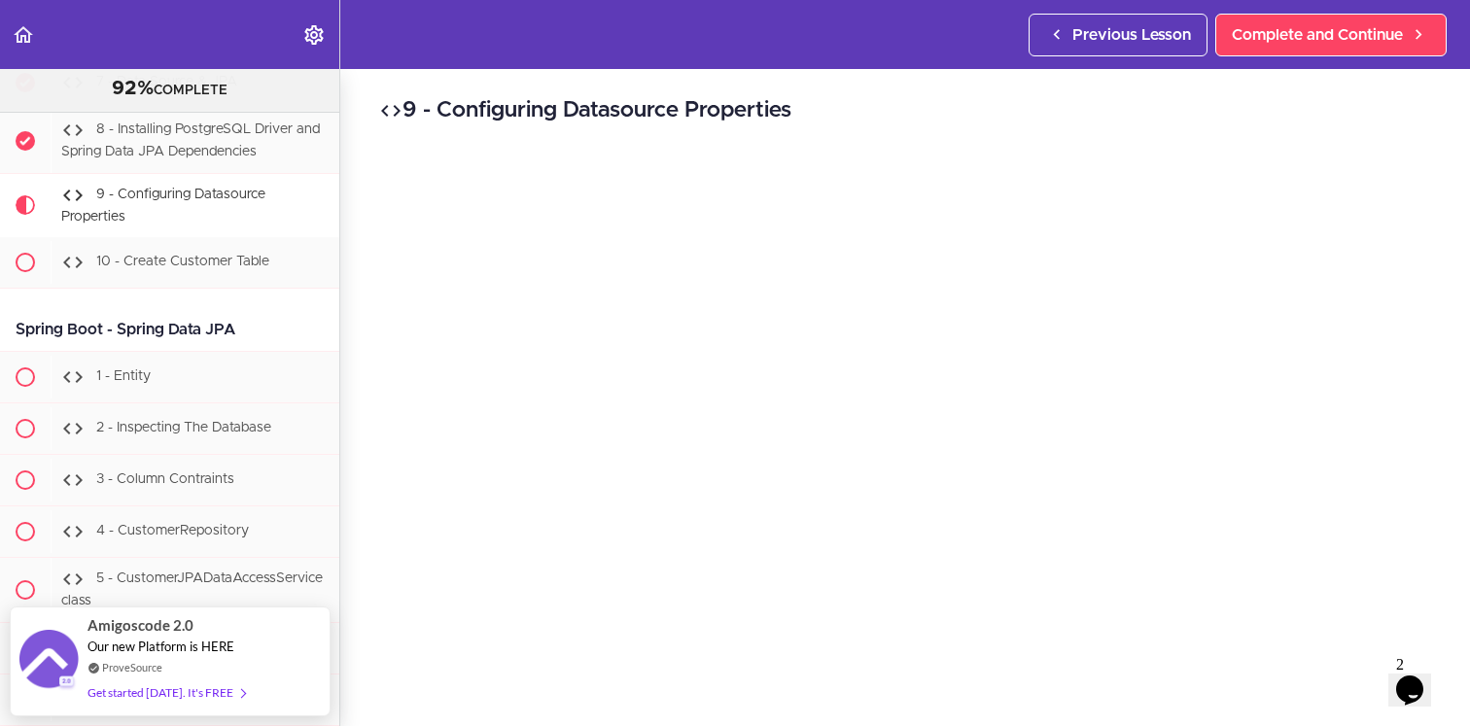
click at [1075, 125] on h2 "9 - Configuring Datasource Properties" at bounding box center [905, 110] width 1052 height 33
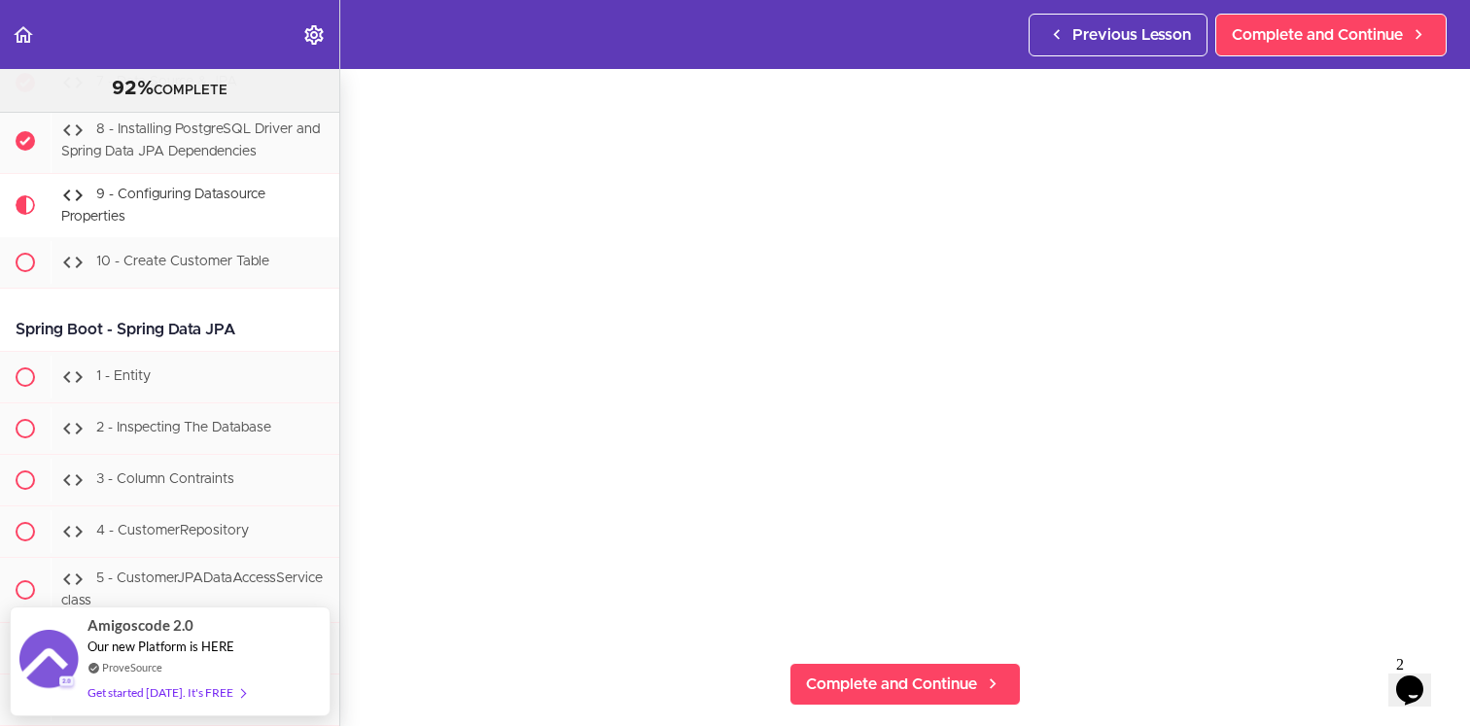
click at [358, 476] on div "9 - Configuring Datasource Properties Complete and Continue 1 - Follow us on Li…" at bounding box center [905, 280] width 1130 height 657
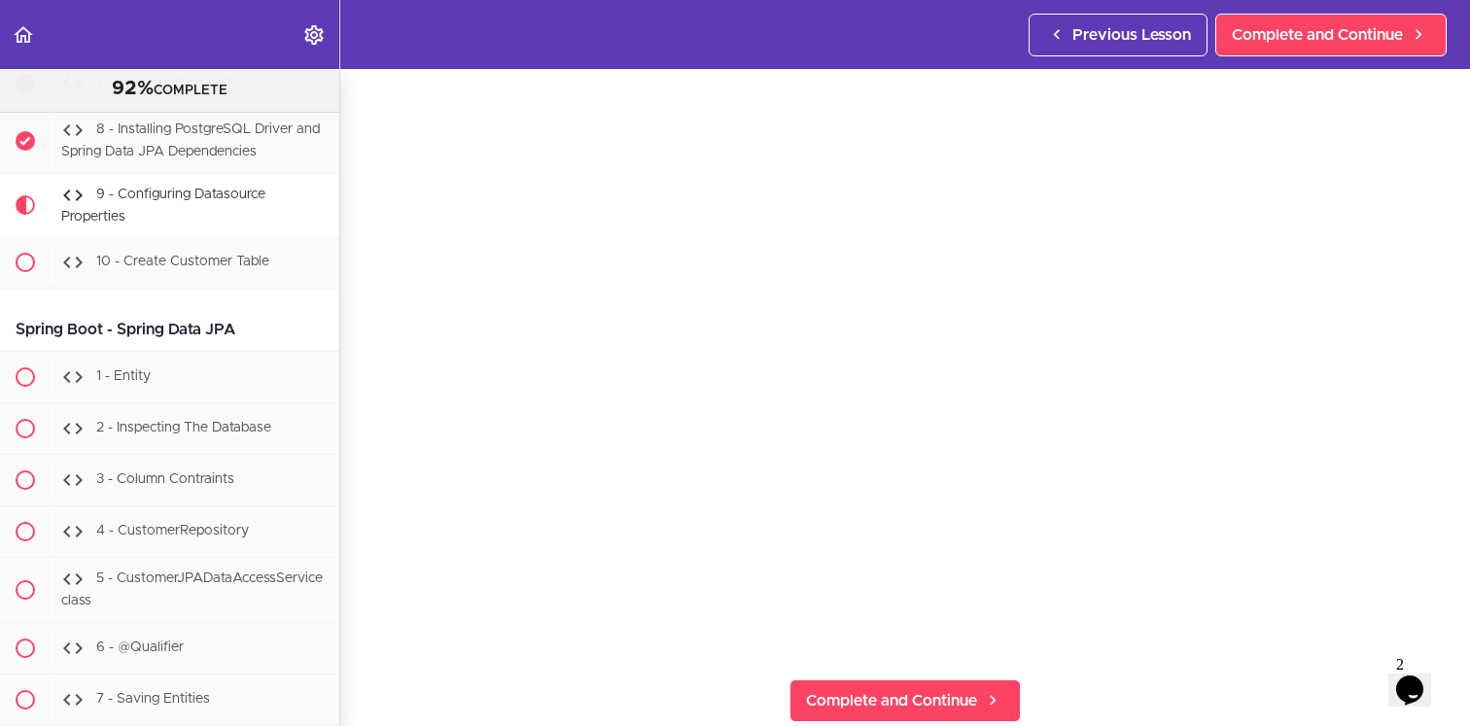
scroll to position [101, 0]
click at [358, 647] on section "Java Master Class 92% COMPLETE Course Intro 1 - Intro 2 - Practice Practice Pra…" at bounding box center [735, 397] width 1470 height 657
click at [357, 389] on div "9 - Configuring Datasource Properties Complete and Continue 1 - Follow us on Li…" at bounding box center [905, 313] width 1130 height 657
click at [364, 637] on div "9 - Configuring Datasource Properties Complete and Continue 1 - Follow us on Li…" at bounding box center [905, 313] width 1130 height 657
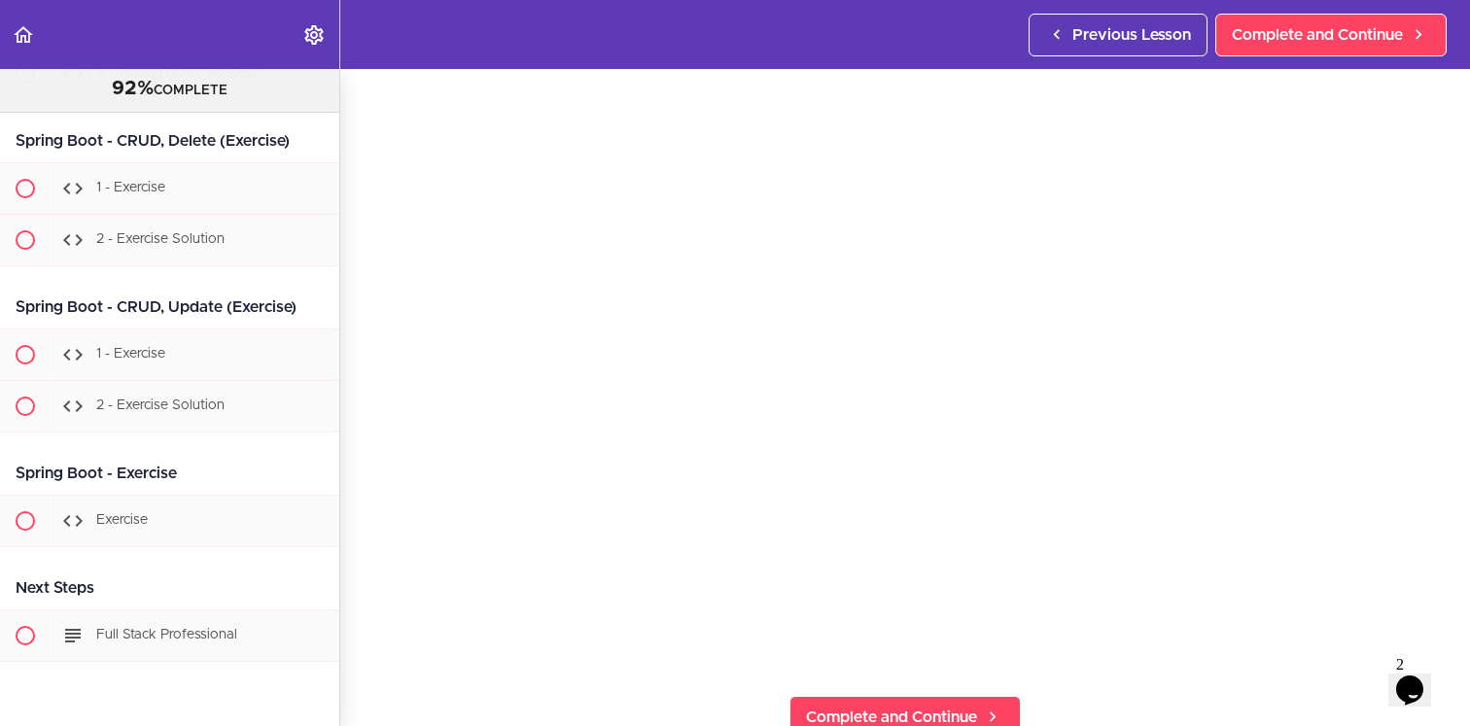
scroll to position [22863, 0]
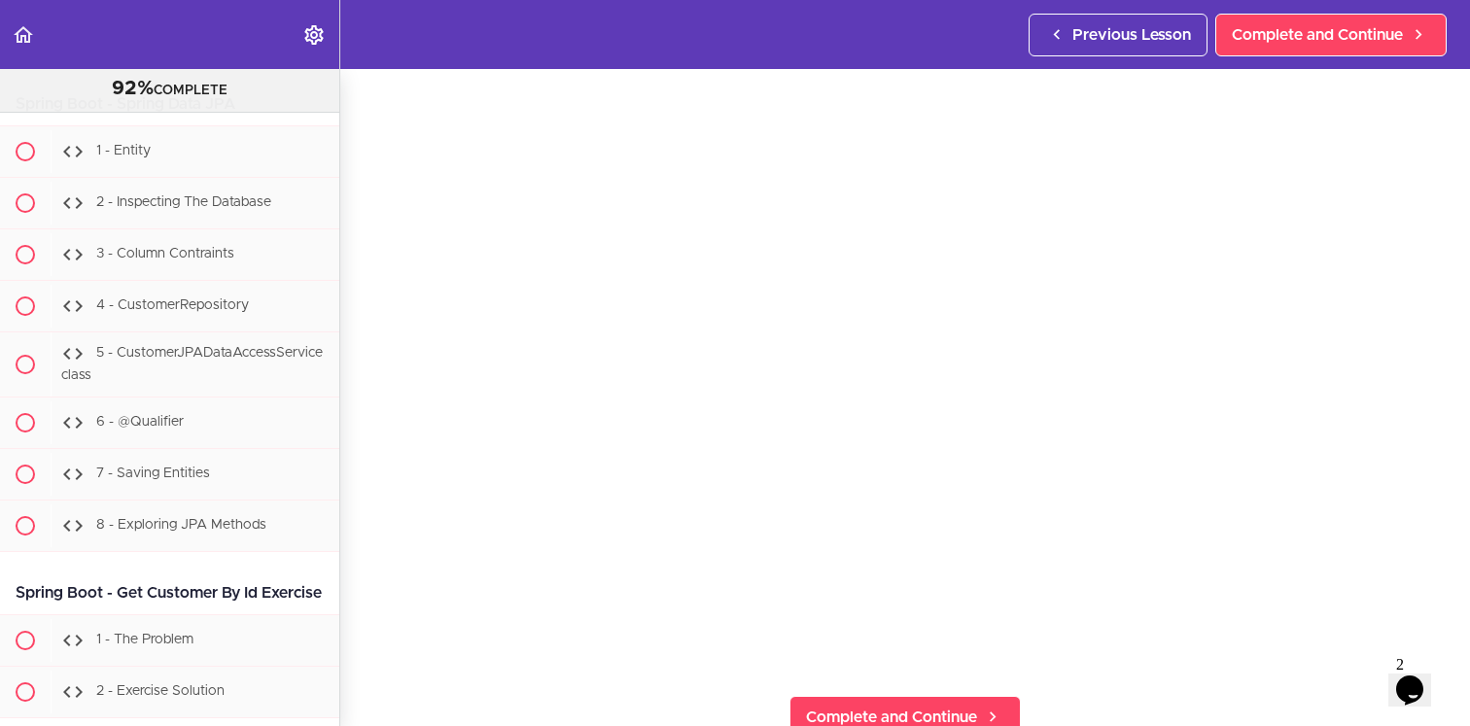
scroll to position [21776, 0]
click at [355, 622] on div "9 - Configuring Datasource Properties Complete and Continue 1 - Follow us on Li…" at bounding box center [905, 313] width 1130 height 657
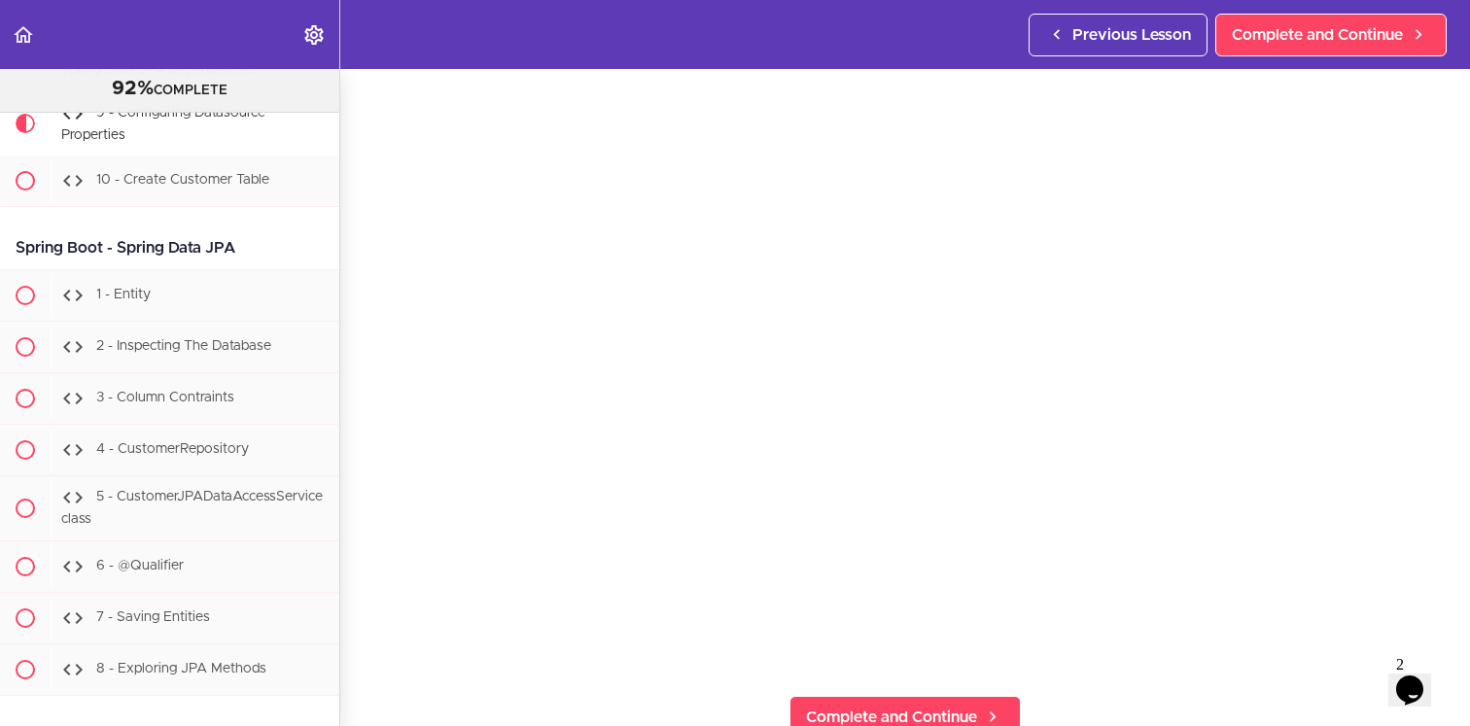
scroll to position [21627, 0]
click at [363, 530] on div "9 - Configuring Datasource Properties Complete and Continue 1 - Follow us on Li…" at bounding box center [905, 313] width 1130 height 657
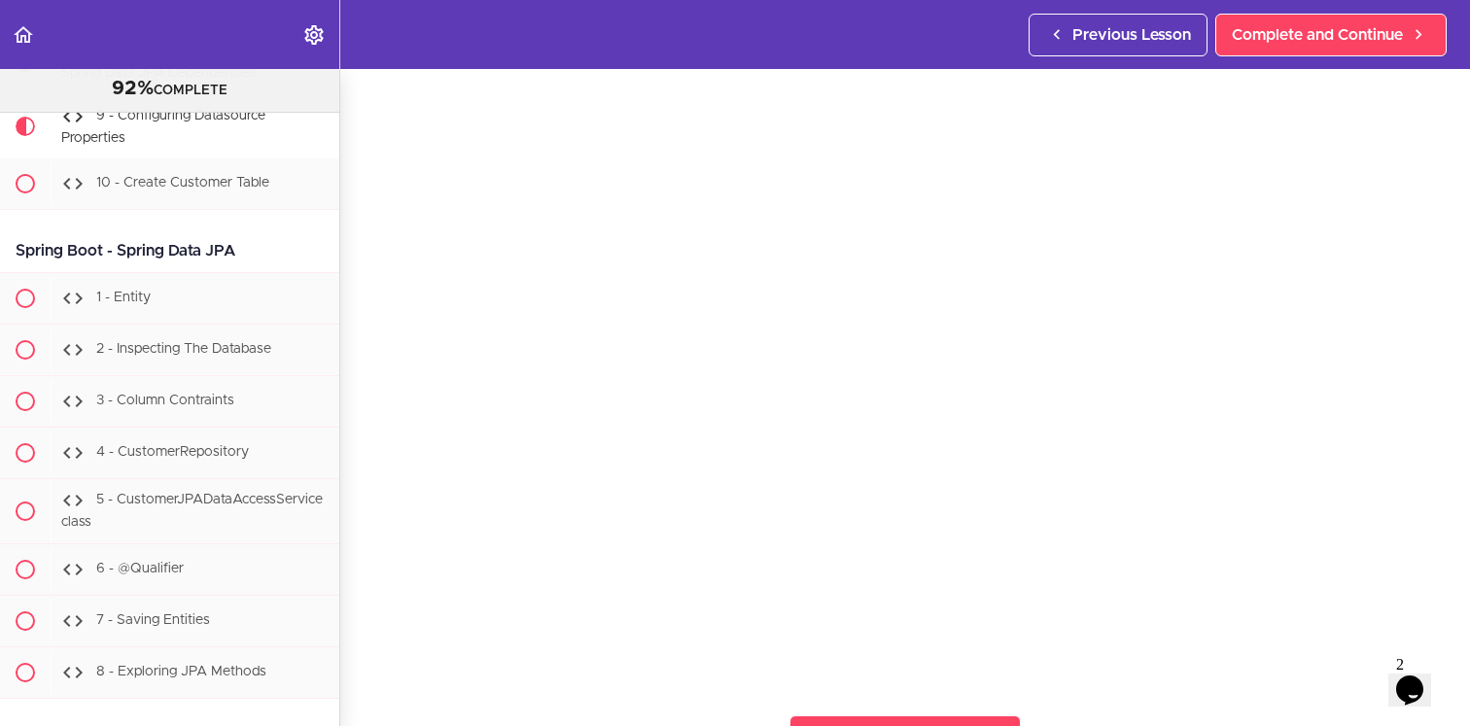
scroll to position [54, 0]
click at [360, 446] on div "9 - Configuring Datasource Properties Complete and Continue 1 - Follow us on Li…" at bounding box center [905, 343] width 1130 height 657
click at [364, 529] on div "9 - Configuring Datasource Properties Complete and Continue 1 - Follow us on Li…" at bounding box center [905, 343] width 1130 height 657
click at [344, 660] on div "9 - Configuring Datasource Properties Complete and Continue 1 - Follow us on Li…" at bounding box center [905, 343] width 1130 height 657
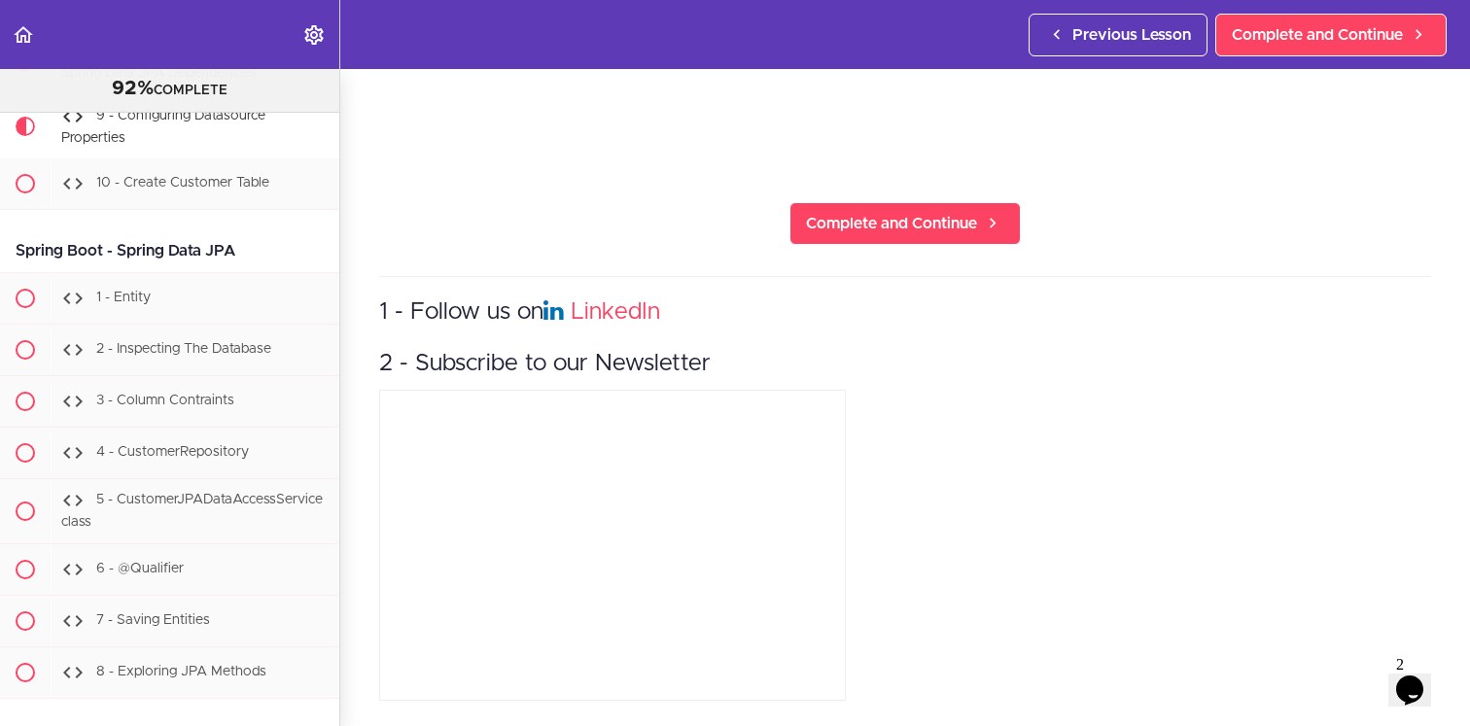
scroll to position [0, 0]
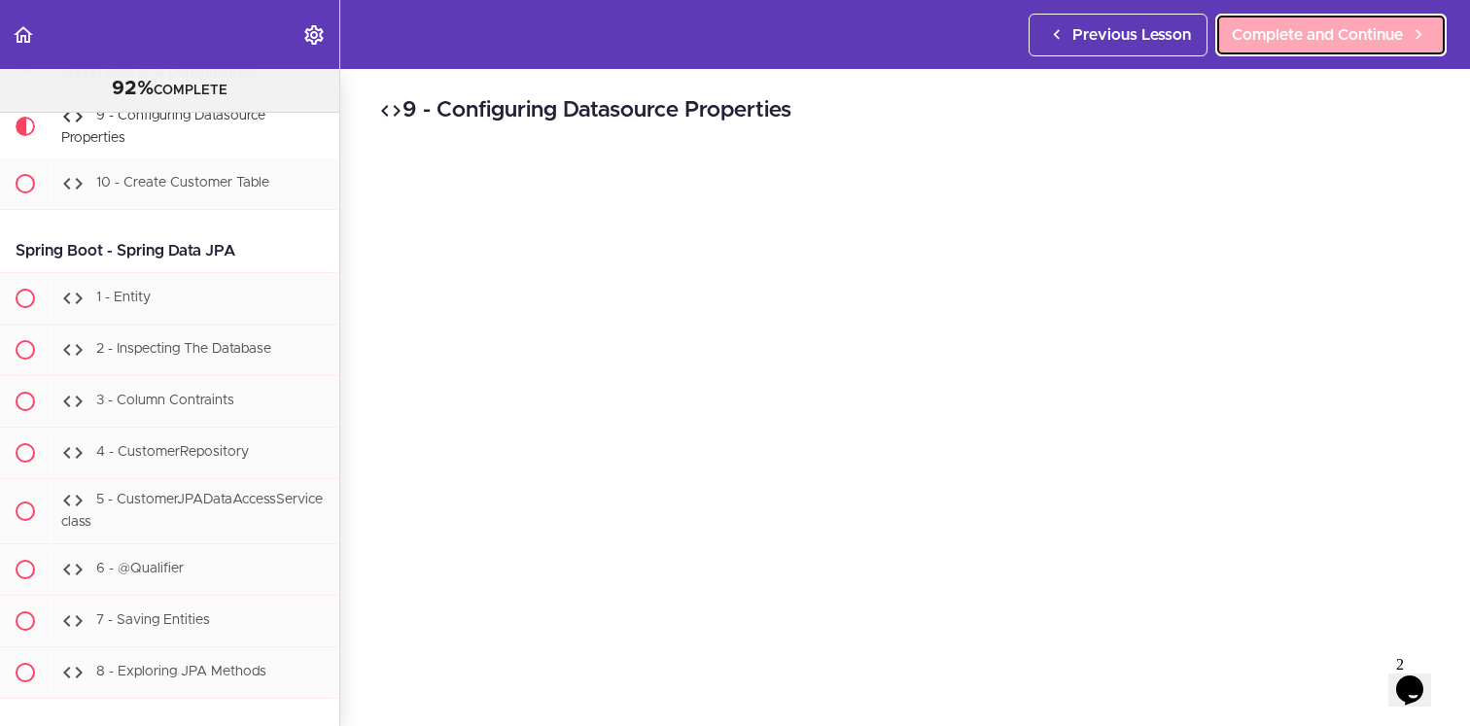
click at [1290, 53] on link "Complete and Continue" at bounding box center [1331, 35] width 231 height 43
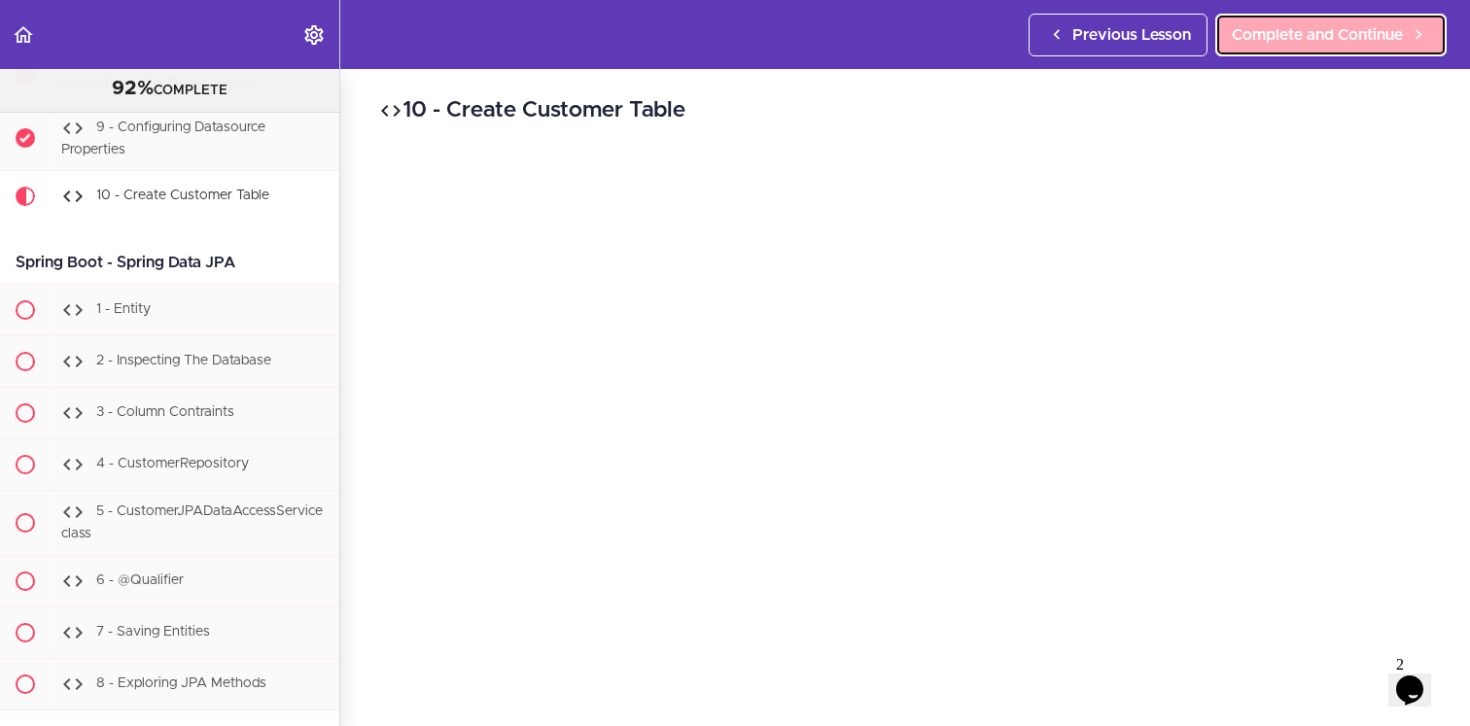
scroll to position [21612, 0]
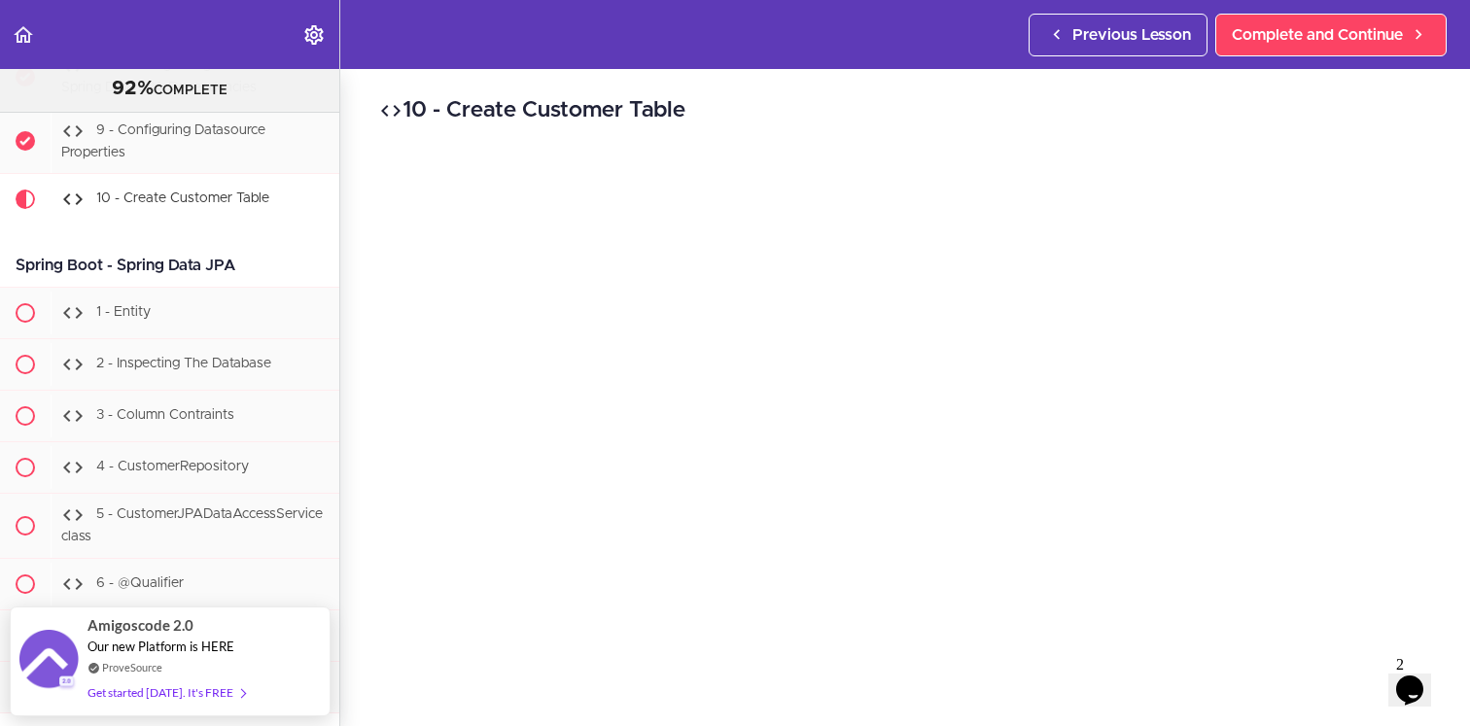
click at [1263, 103] on h2 "10 - Create Customer Table" at bounding box center [905, 110] width 1052 height 33
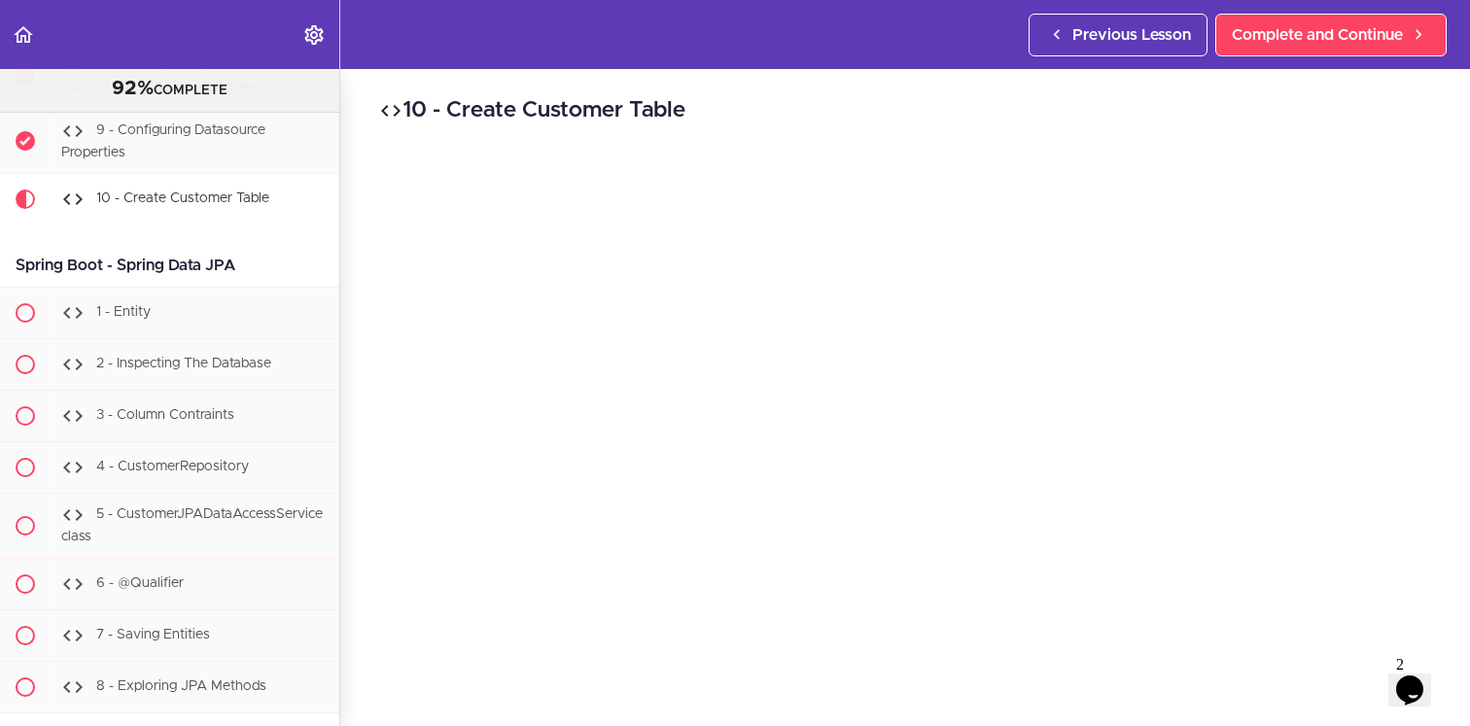
click at [356, 463] on div "10 - Create Customer Table Complete and Continue 1 - Follow us on LinkedIn 2 - …" at bounding box center [905, 397] width 1130 height 657
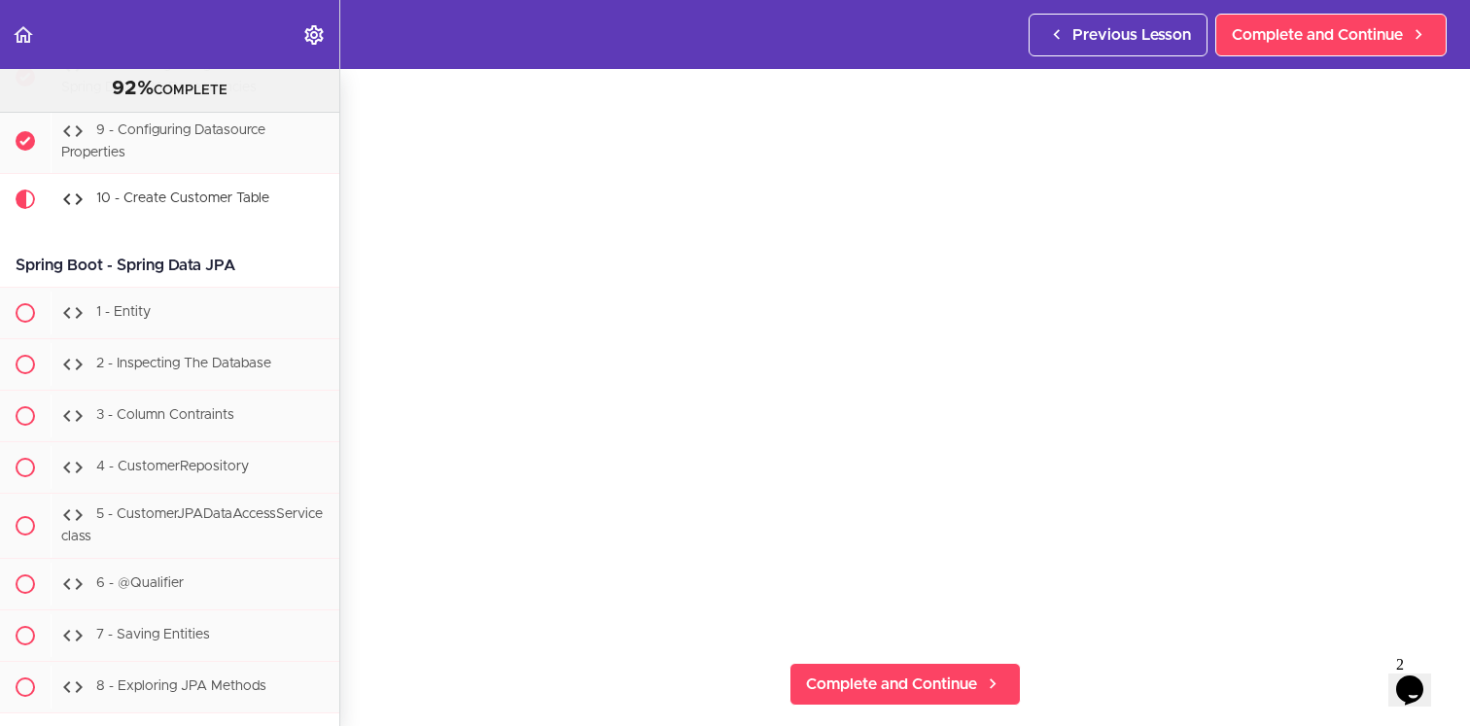
click at [367, 613] on section "Java Master Class 92% COMPLETE Course Intro 1 - Intro 2 - Practice Practice Pra…" at bounding box center [735, 397] width 1470 height 657
drag, startPoint x: 1467, startPoint y: 338, endPoint x: 1464, endPoint y: 321, distance: 17.7
click at [1464, 321] on div "10 - Create Customer Table Complete and Continue 1 - Follow us on LinkedIn 2 - …" at bounding box center [905, 280] width 1130 height 657
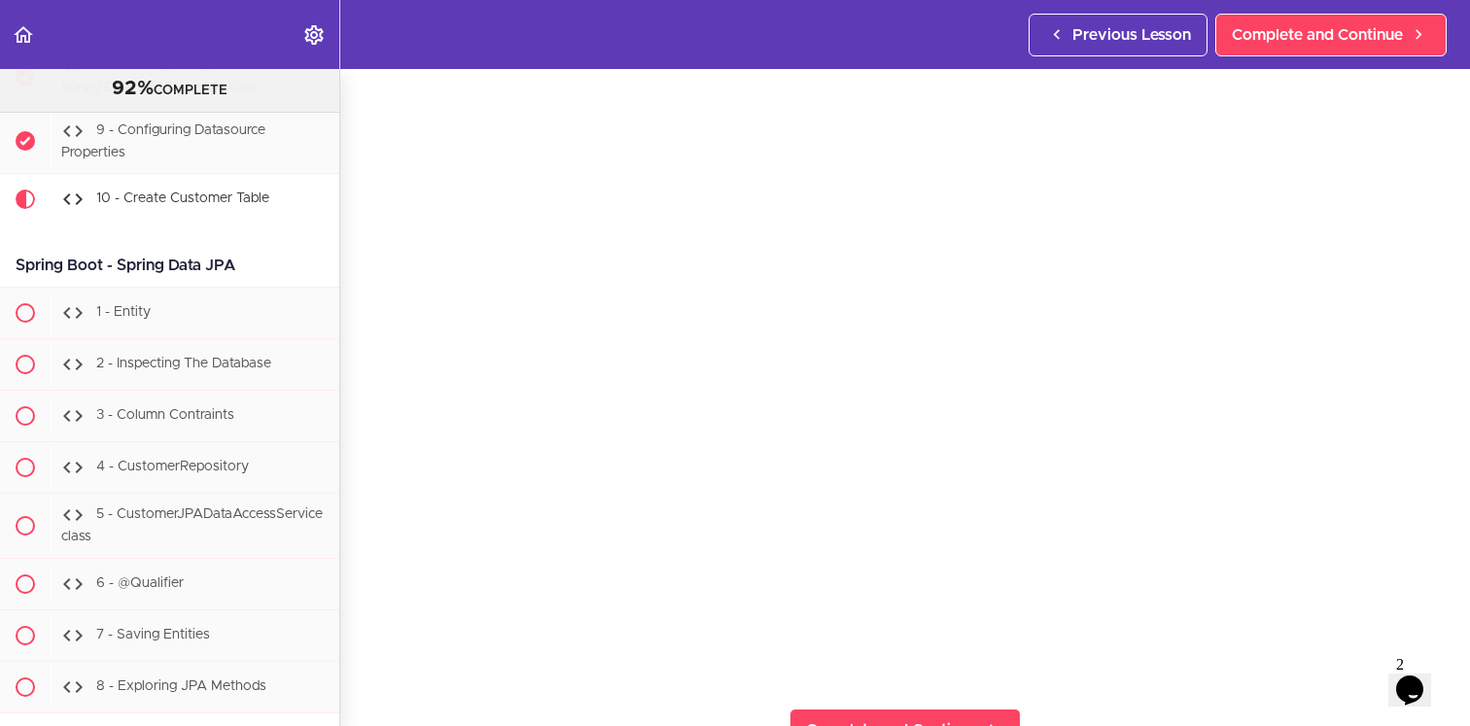
scroll to position [73, 0]
click at [369, 598] on div "10 - Create Customer Table Complete and Continue 1 - Follow us on LinkedIn 2 - …" at bounding box center [905, 324] width 1130 height 657
click at [359, 655] on section "Java Master Class 92% COMPLETE Course Intro 1 - Intro 2 - Practice Practice Pra…" at bounding box center [735, 397] width 1470 height 657
click at [359, 615] on div "10 - Create Customer Table Complete and Continue 1 - Follow us on LinkedIn 2 - …" at bounding box center [905, 324] width 1130 height 657
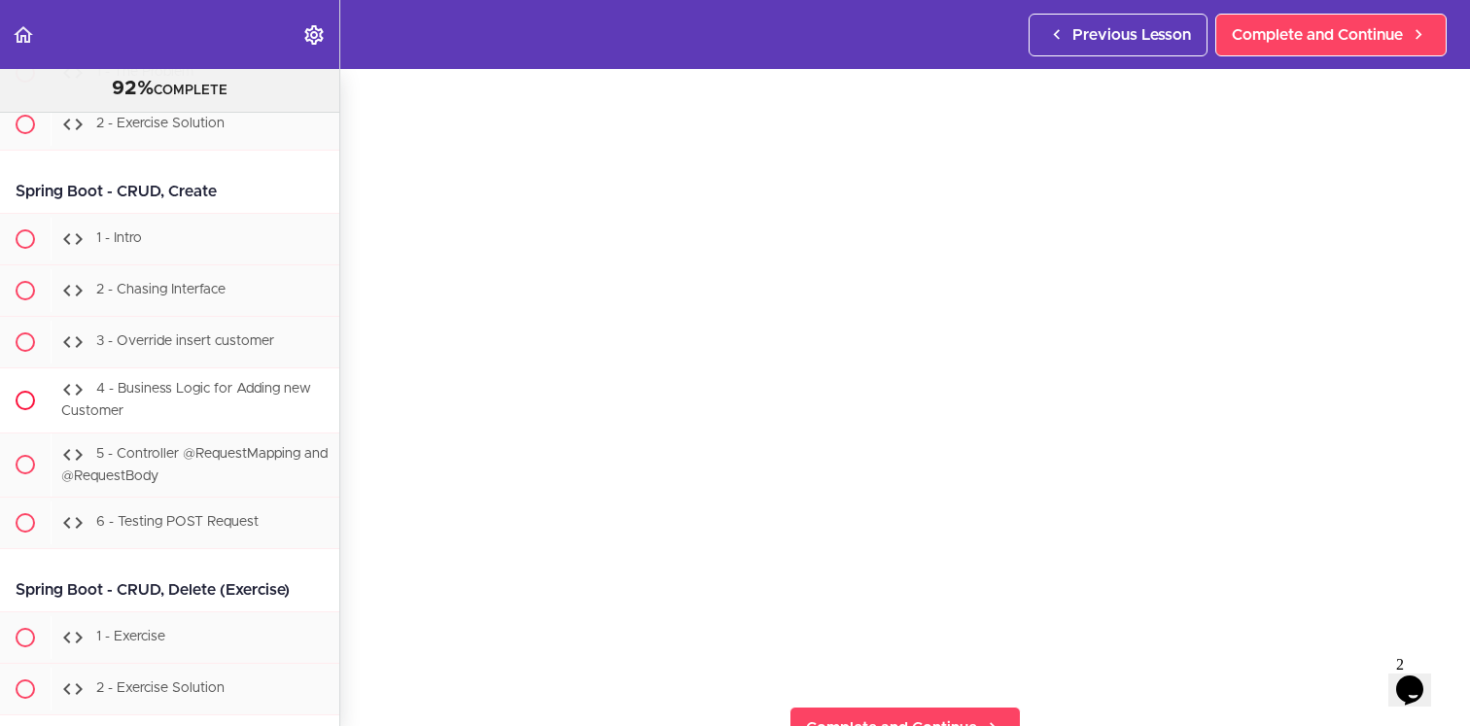
scroll to position [22396, 0]
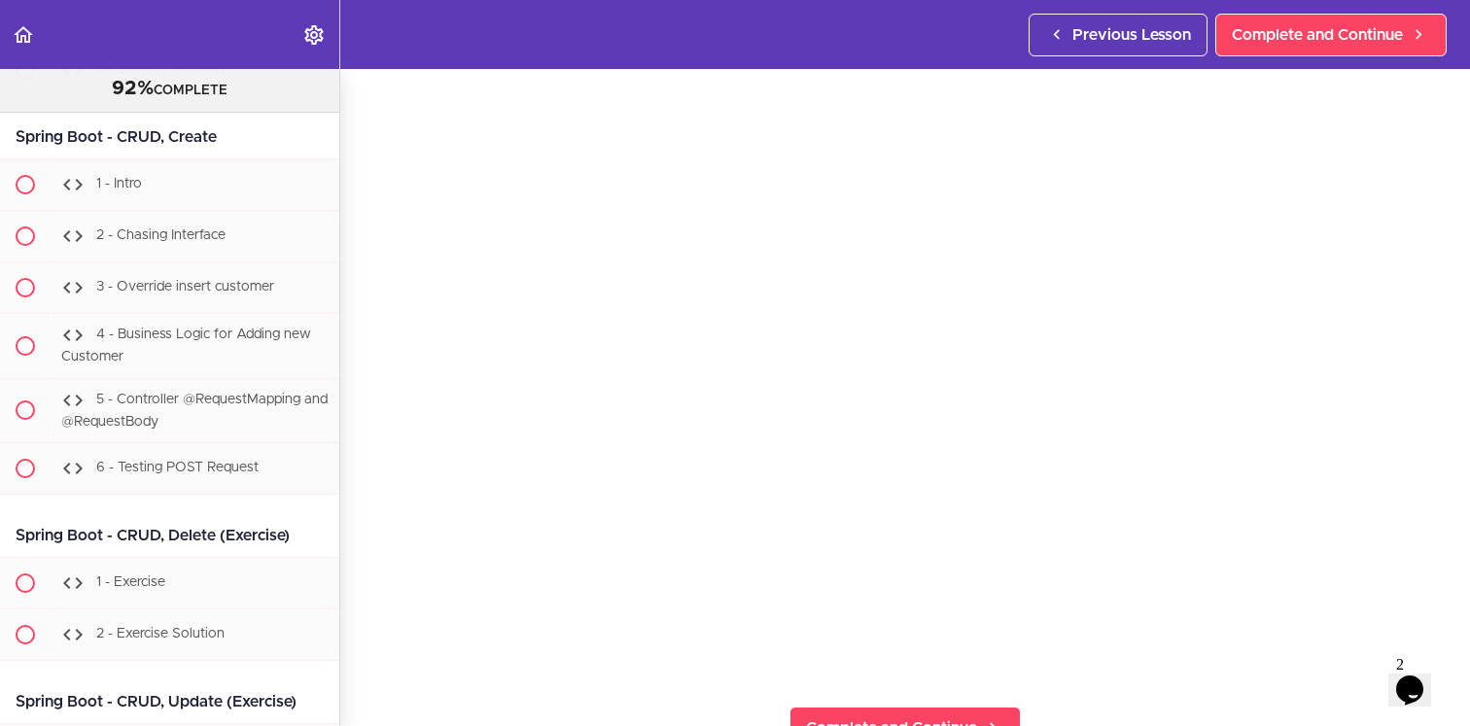
click at [354, 657] on section "Java Master Class 92% COMPLETE Course Intro 1 - Intro 2 - Practice Practice Pra…" at bounding box center [735, 397] width 1470 height 657
click at [363, 677] on section "Java Master Class 92% COMPLETE Course Intro 1 - Intro 2 - Practice Practice Pra…" at bounding box center [735, 397] width 1470 height 657
click at [1337, 34] on span "Complete and Continue" at bounding box center [1317, 34] width 171 height 23
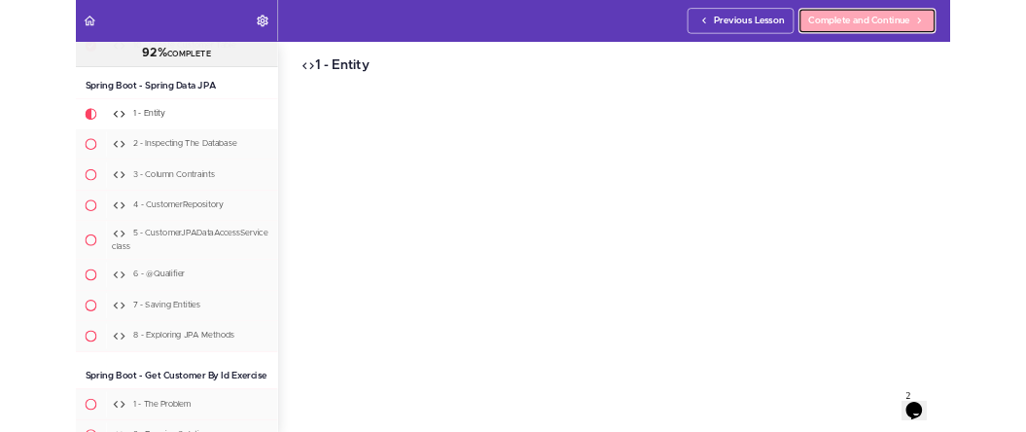
scroll to position [21727, 0]
